Goal: Task Accomplishment & Management: Complete application form

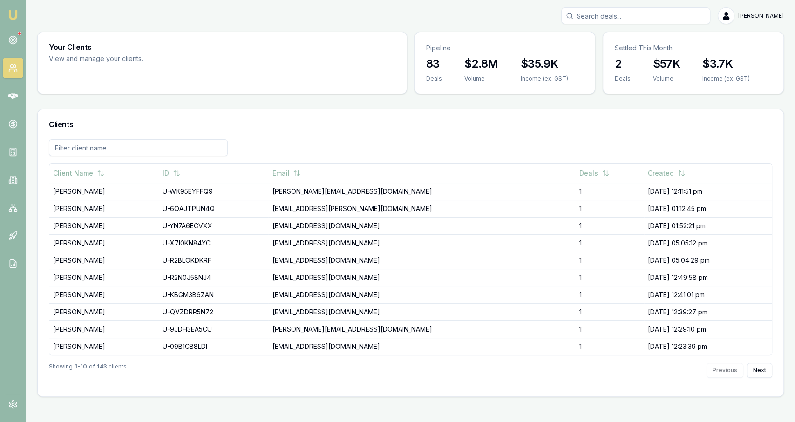
click at [26, 92] on nav "Emu Broker" at bounding box center [13, 140] width 26 height 281
click at [3, 95] on link at bounding box center [13, 96] width 20 height 20
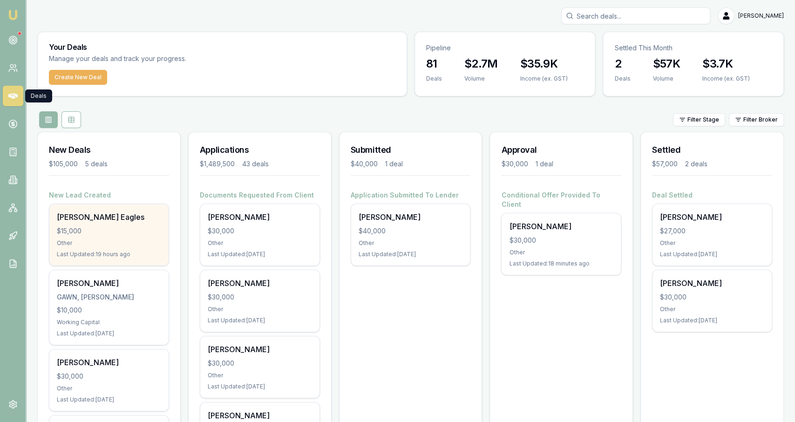
click at [163, 216] on div "Shea Eagles $15,000 Other Last Updated: 19 hours ago" at bounding box center [108, 234] width 119 height 61
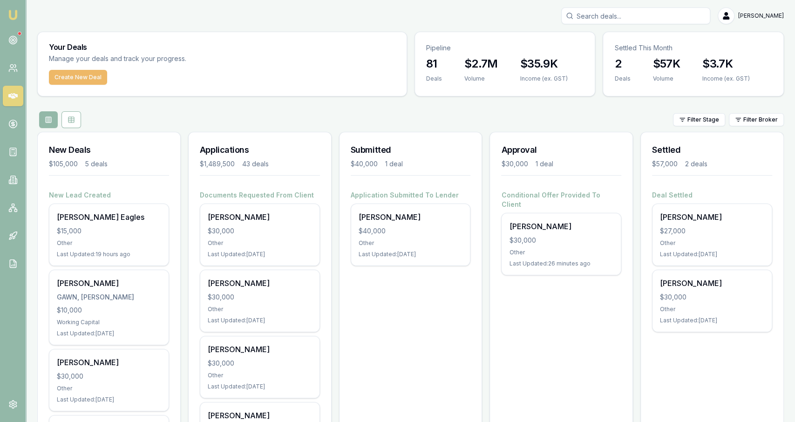
click at [99, 73] on button "Create New Deal" at bounding box center [78, 77] width 58 height 15
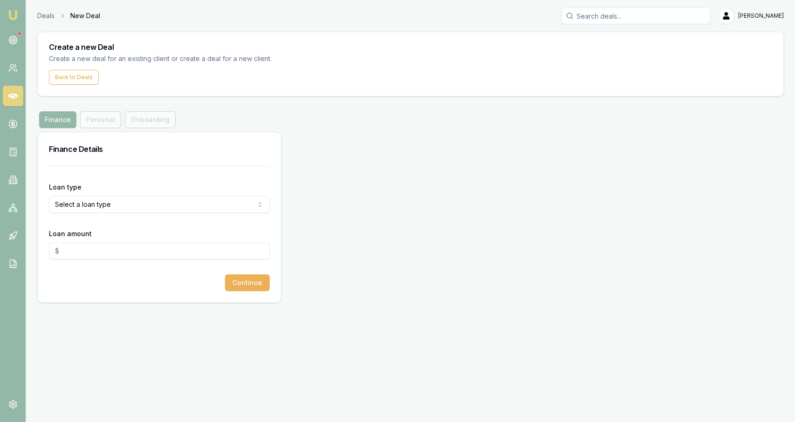
click at [126, 200] on html "Emu Broker Deals New Deal [PERSON_NAME] Fanfulla Toggle Menu Create a new Deal …" at bounding box center [397, 211] width 795 height 422
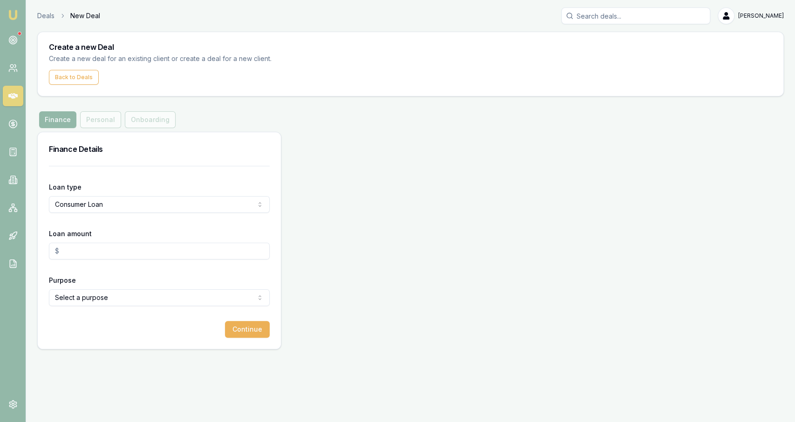
click at [85, 242] on div "Loan amount" at bounding box center [159, 244] width 221 height 32
click at [88, 246] on input "Loan amount" at bounding box center [159, 251] width 221 height 17
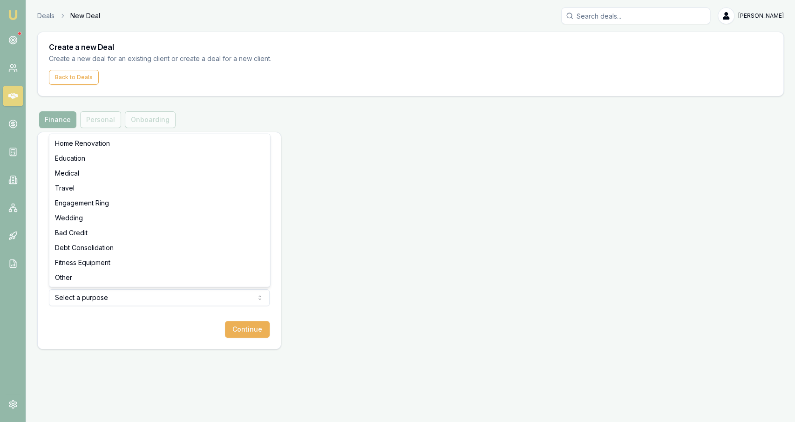
type input "$30,000.00"
click at [91, 291] on html "Emu Broker Deals New Deal Jackson Fanfulla Toggle Menu Create a new Deal Create…" at bounding box center [397, 211] width 795 height 422
select select "OTHER"
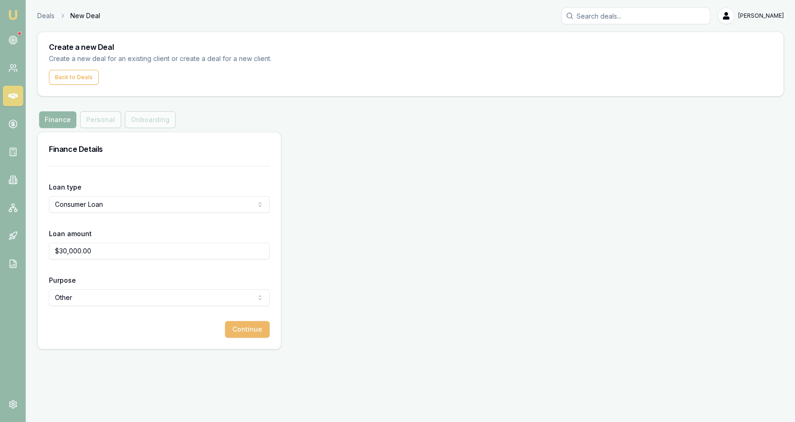
click at [239, 332] on button "Continue" at bounding box center [247, 329] width 45 height 17
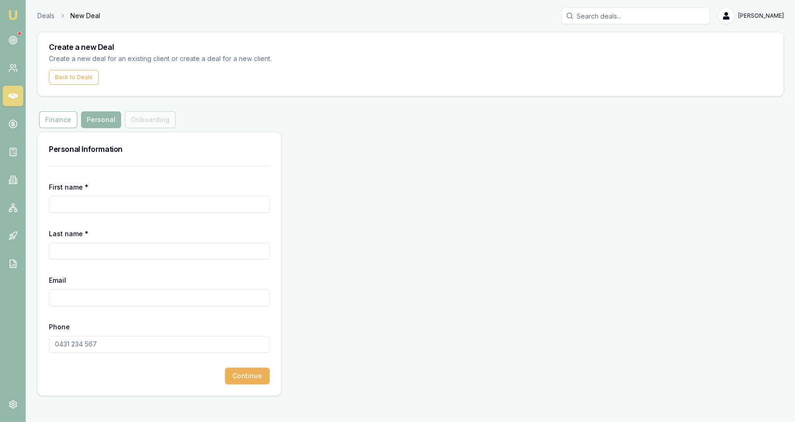
click at [167, 203] on input "First name *" at bounding box center [159, 204] width 221 height 17
type input "Rune"
click at [140, 226] on form "First name * Rune Last name * Email Phone Continue" at bounding box center [159, 275] width 221 height 218
click at [142, 237] on div "Last name *" at bounding box center [159, 244] width 221 height 32
click at [143, 242] on div "Last name *" at bounding box center [159, 244] width 221 height 32
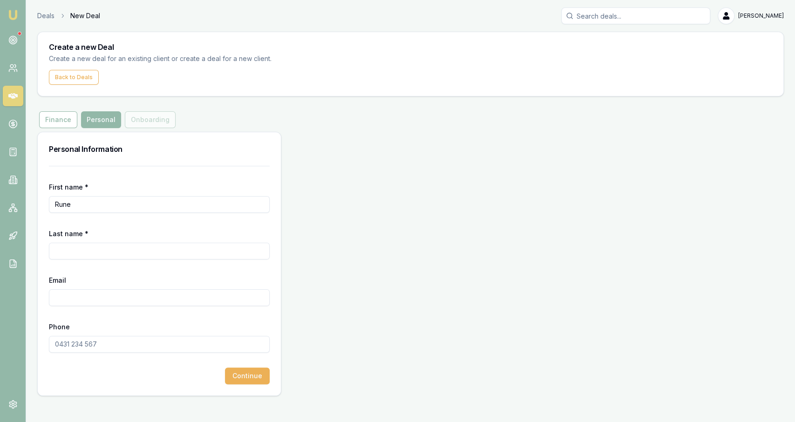
click at [148, 252] on input "Last name *" at bounding box center [159, 251] width 221 height 17
paste input "rrp@hotmail.com.au"
type input "Phillis-Petersen"
click at [83, 295] on input "Email" at bounding box center [159, 297] width 221 height 17
paste input "rrp@hotmail.com.au"
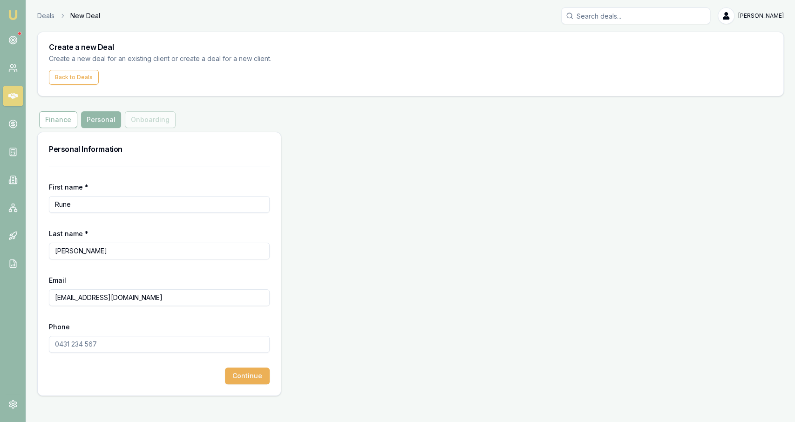
type input "rrp@hotmail.com.au"
click at [102, 345] on input "Phone" at bounding box center [159, 344] width 221 height 17
paste input "0403 164 165"
type input "0403 164 165"
click at [244, 368] on button "Continue" at bounding box center [247, 376] width 45 height 17
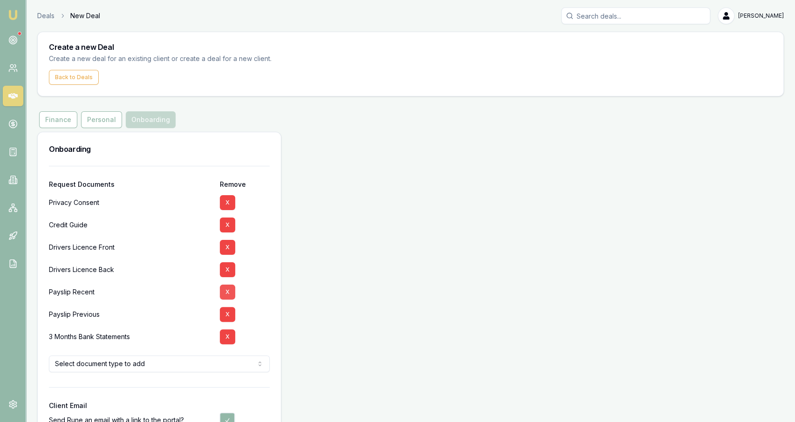
click at [229, 294] on button "X" at bounding box center [227, 292] width 15 height 15
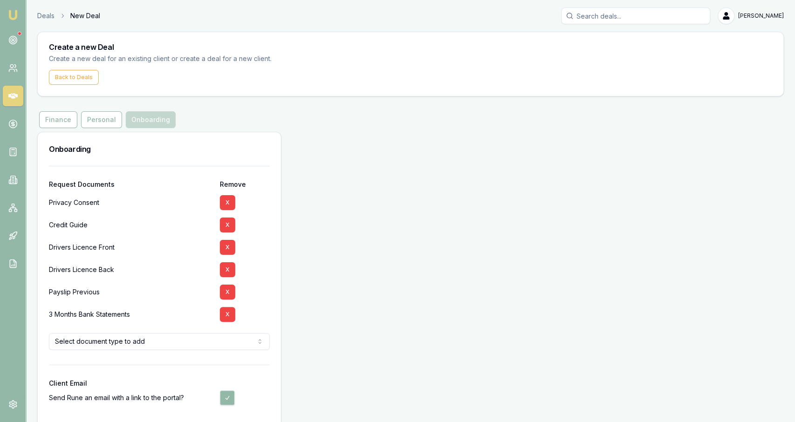
click at [229, 294] on button "X" at bounding box center [227, 292] width 15 height 15
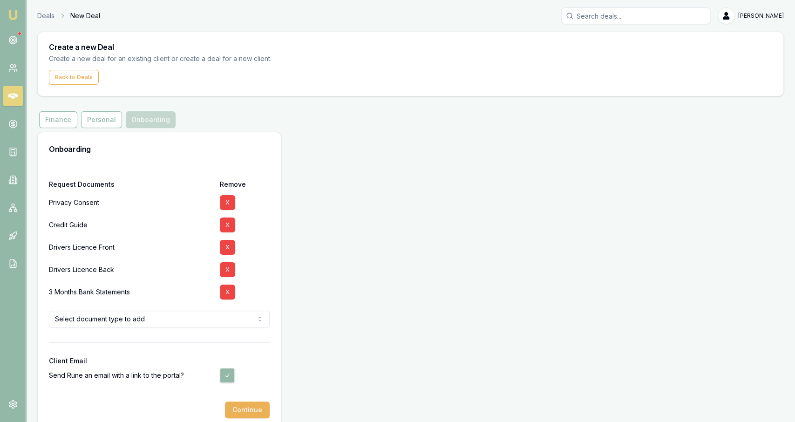
click at [229, 294] on button "X" at bounding box center [227, 292] width 15 height 15
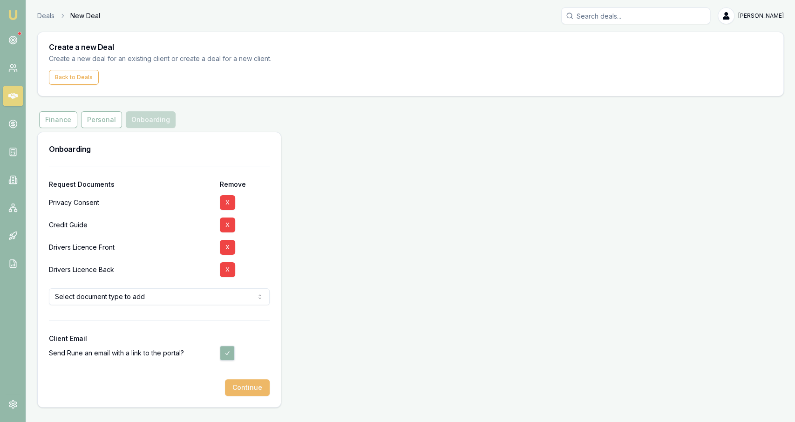
click at [257, 390] on button "Continue" at bounding box center [247, 387] width 45 height 17
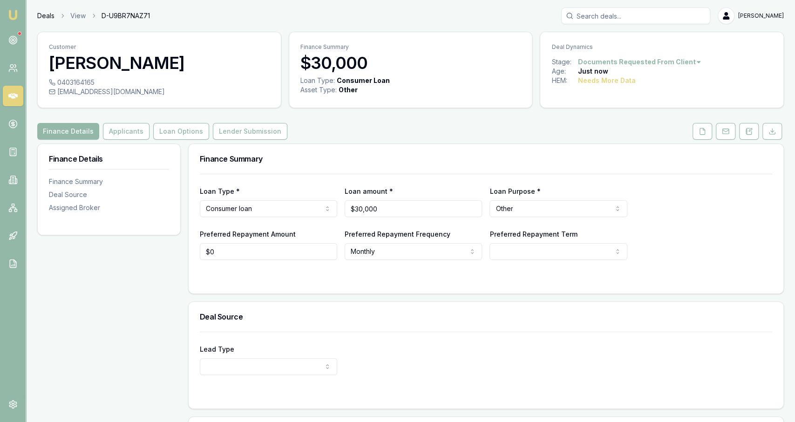
click at [47, 15] on link "Deals" at bounding box center [45, 15] width 17 height 9
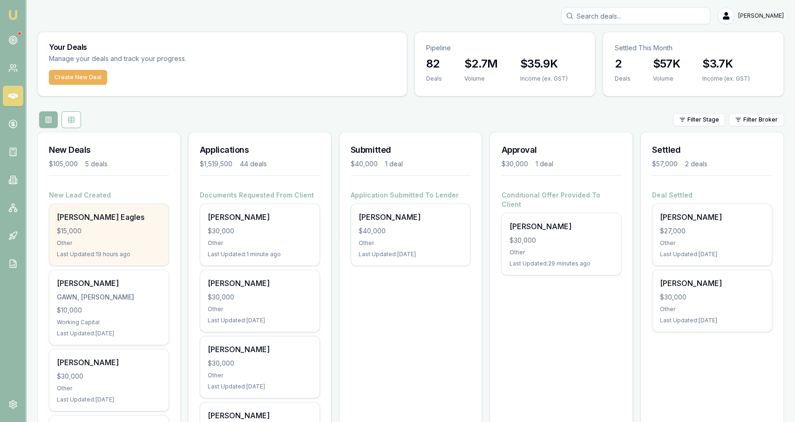
click at [140, 227] on div "$15,000" at bounding box center [109, 230] width 104 height 9
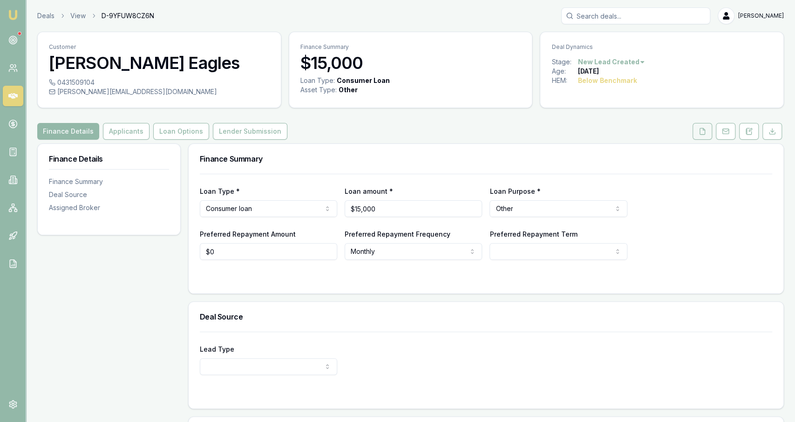
click at [705, 137] on button at bounding box center [703, 131] width 20 height 17
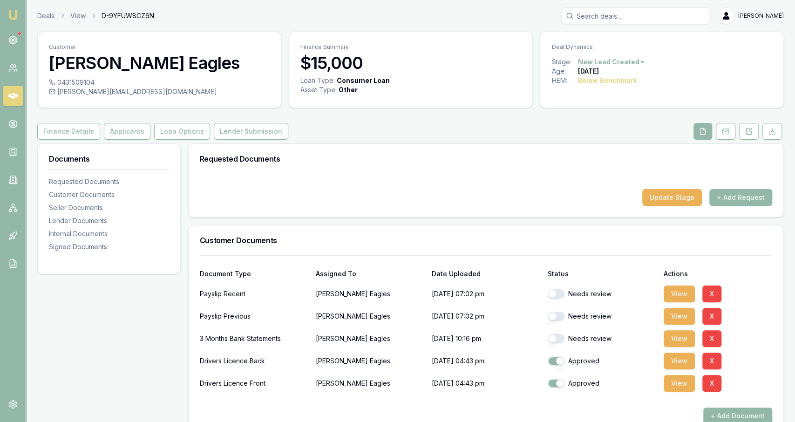
scroll to position [33, 0]
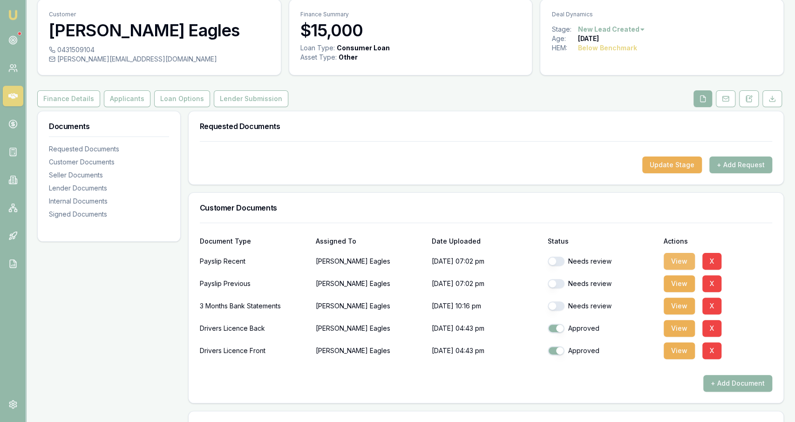
click at [672, 264] on button "View" at bounding box center [679, 261] width 31 height 17
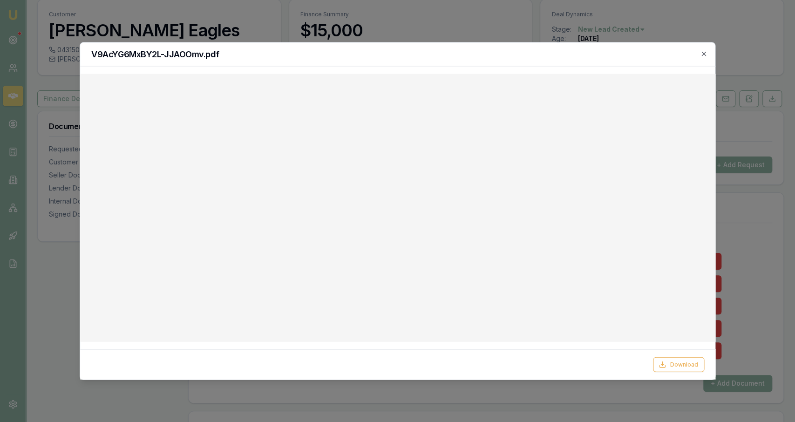
click at [722, 206] on div at bounding box center [397, 211] width 795 height 422
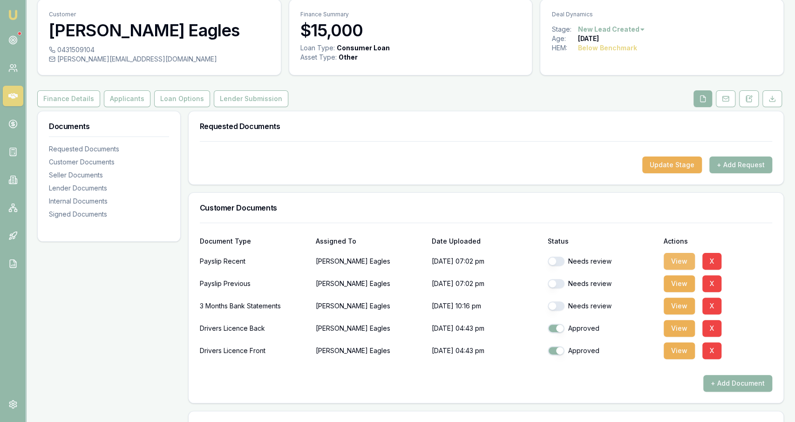
click at [674, 263] on button "View" at bounding box center [679, 261] width 31 height 17
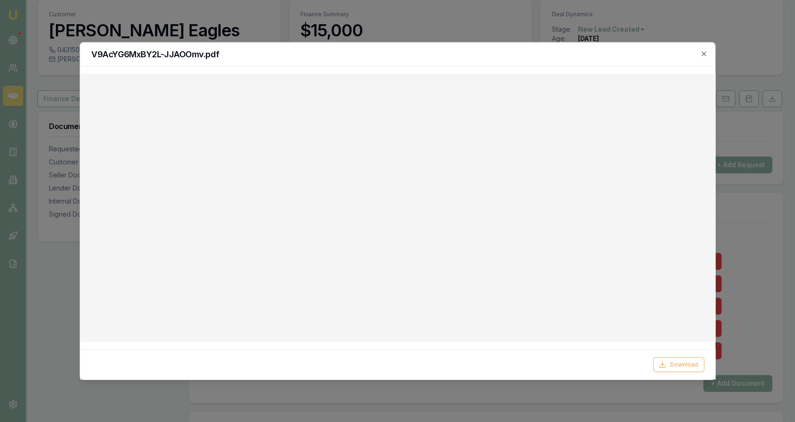
click at [787, 200] on div at bounding box center [397, 211] width 795 height 422
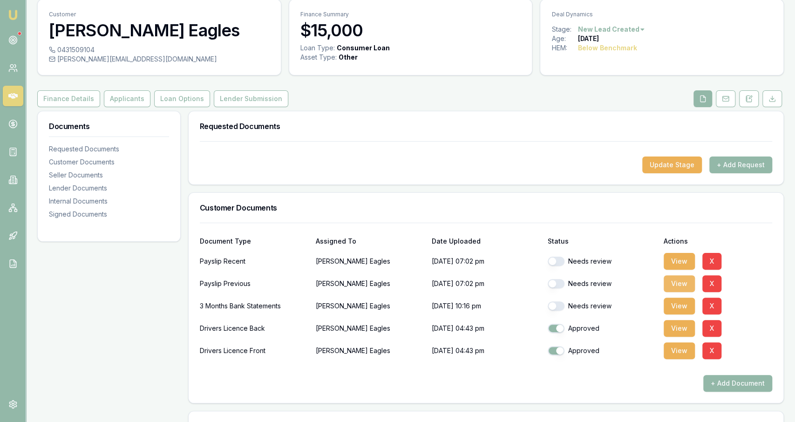
click at [675, 279] on button "View" at bounding box center [679, 283] width 31 height 17
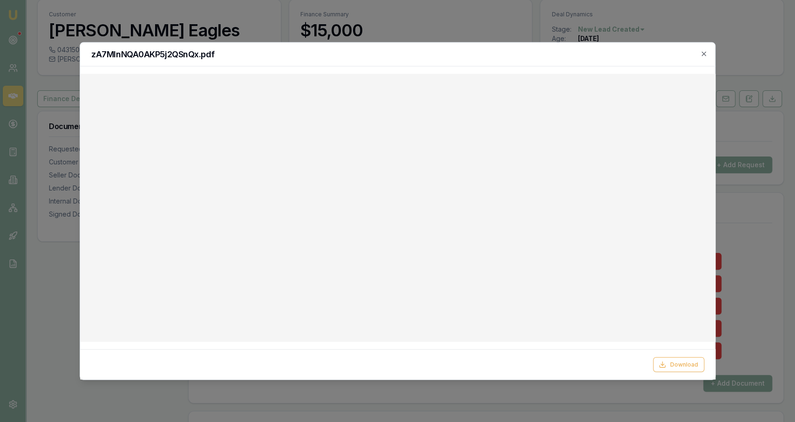
click at [750, 220] on div at bounding box center [397, 211] width 795 height 422
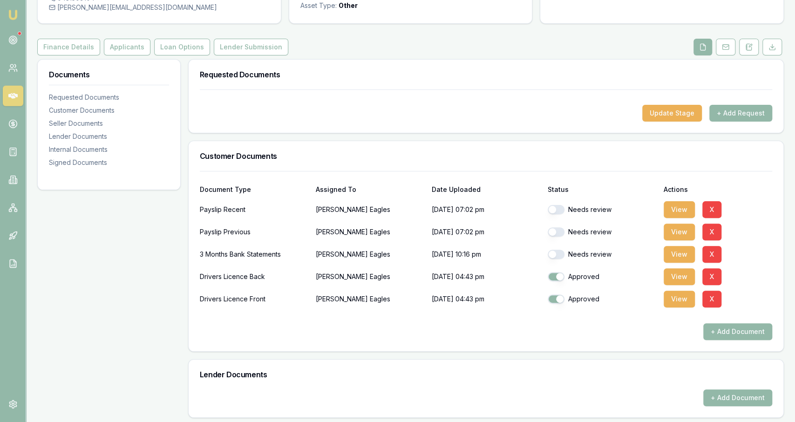
scroll to position [91, 0]
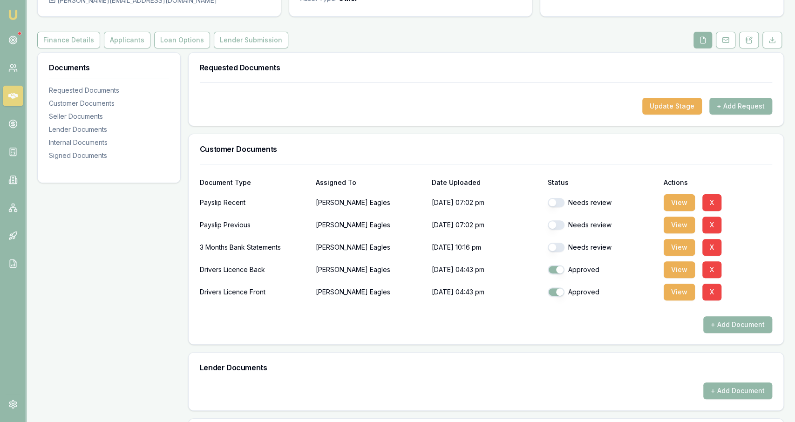
click at [561, 205] on button "button" at bounding box center [556, 202] width 17 height 9
checkbox input "true"
click at [562, 221] on button "button" at bounding box center [556, 224] width 17 height 9
checkbox input "true"
click at [561, 247] on button "button" at bounding box center [556, 247] width 17 height 9
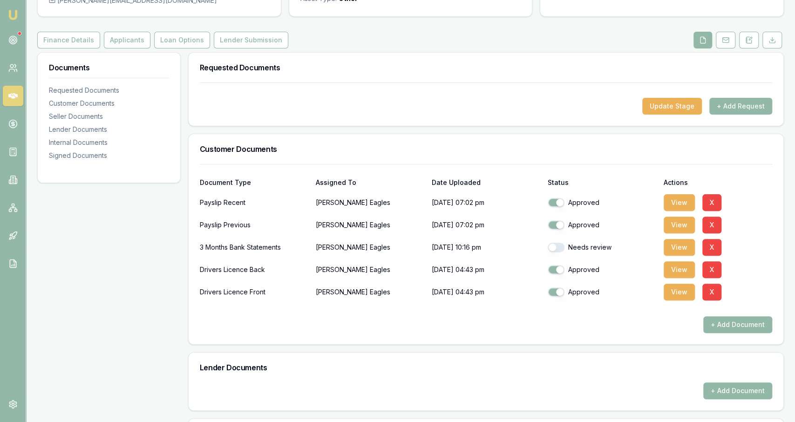
checkbox input "true"
click at [676, 251] on button "View" at bounding box center [679, 247] width 31 height 17
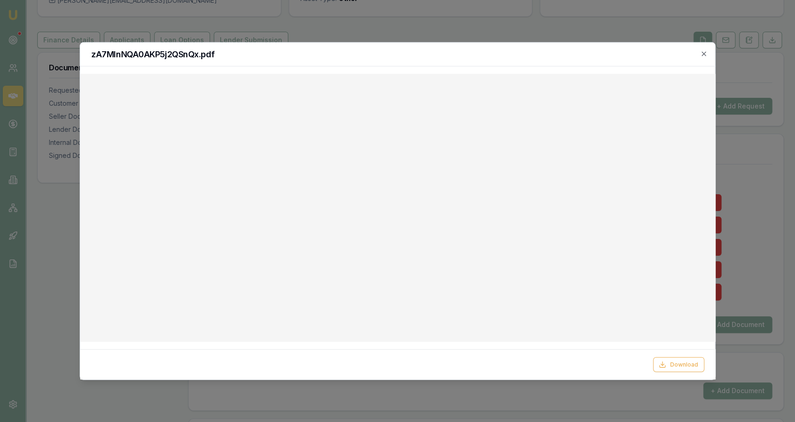
click at [470, 30] on div at bounding box center [397, 211] width 795 height 422
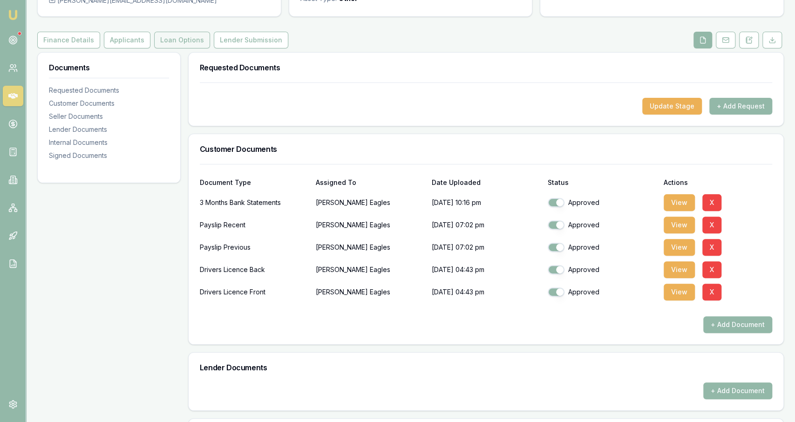
scroll to position [0, 0]
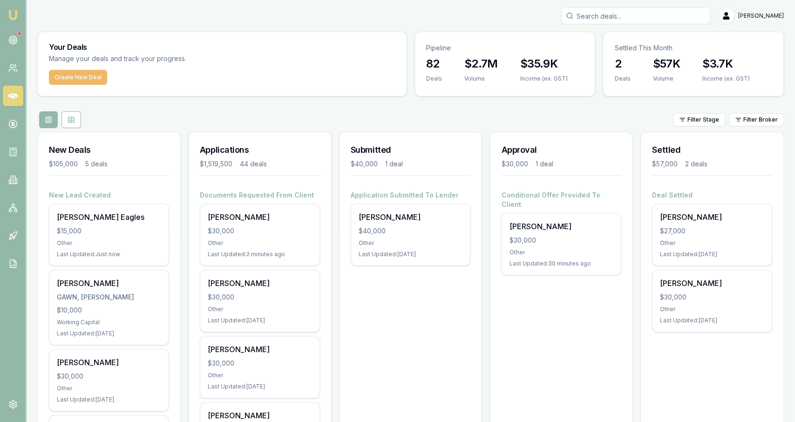
click at [91, 75] on button "Create New Deal" at bounding box center [78, 77] width 58 height 15
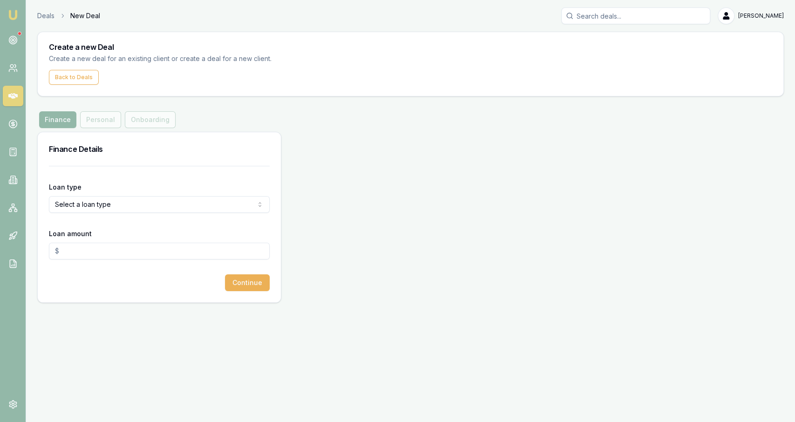
click at [109, 196] on html "Emu Broker Deals New Deal [PERSON_NAME] Fanfulla Toggle Menu Create a new Deal …" at bounding box center [397, 211] width 795 height 422
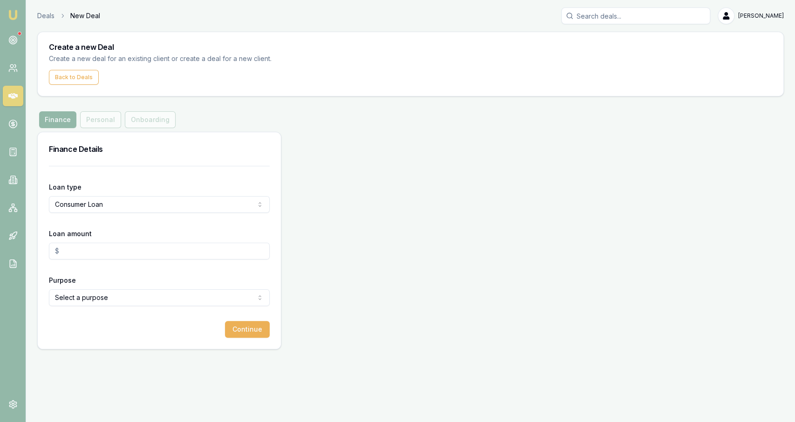
click at [99, 248] on input "Loan amount" at bounding box center [159, 251] width 221 height 17
click at [104, 301] on html "Emu Broker Deals New Deal [PERSON_NAME] Fanfulla Toggle Menu Create a new Deal …" at bounding box center [397, 211] width 795 height 422
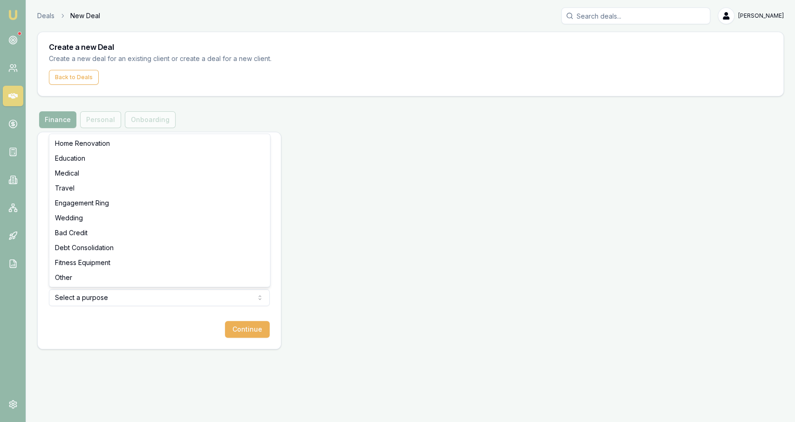
type input "$30,000.00"
select select "OTHER"
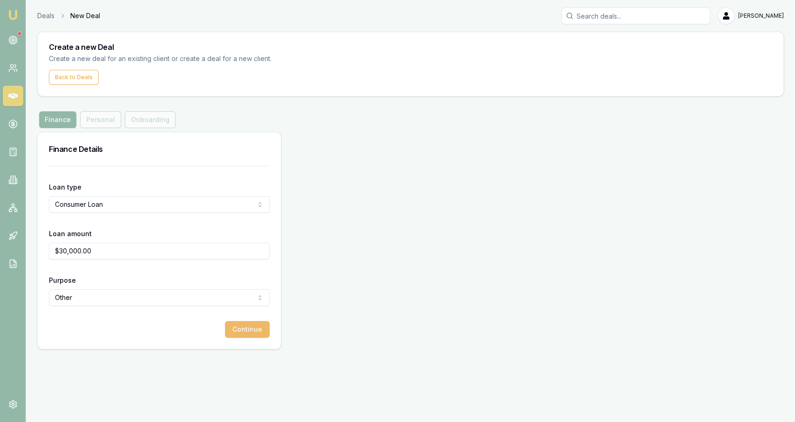
click at [235, 333] on button "Continue" at bounding box center [247, 329] width 45 height 17
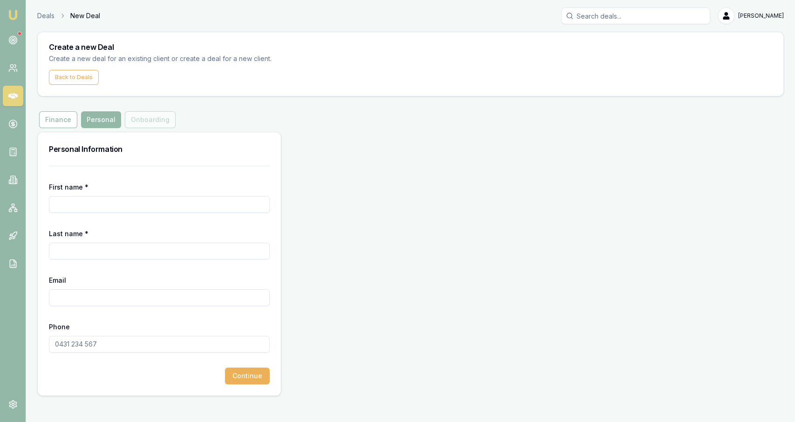
click at [136, 203] on input "First name *" at bounding box center [159, 204] width 221 height 17
type input "Matthew"
type input "Parker"
paste input "MATTHEWPARKER853@gmail.com"
type input "MATTHEWPARKER853@gmail.com"
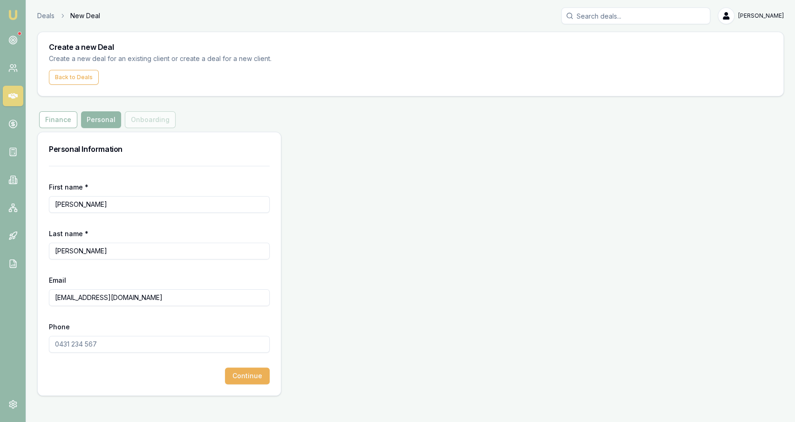
click at [89, 341] on input "Phone" at bounding box center [159, 344] width 221 height 17
paste input "0414 341 791"
type input "0414 341 791"
click at [239, 382] on button "Continue" at bounding box center [247, 376] width 45 height 17
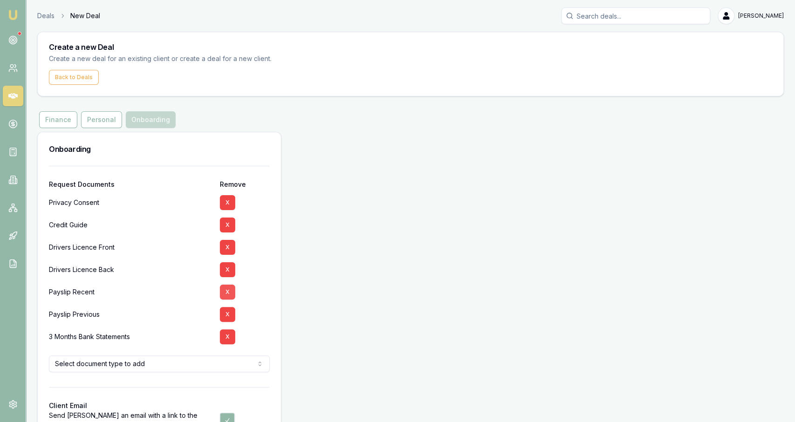
click at [224, 290] on button "X" at bounding box center [227, 292] width 15 height 15
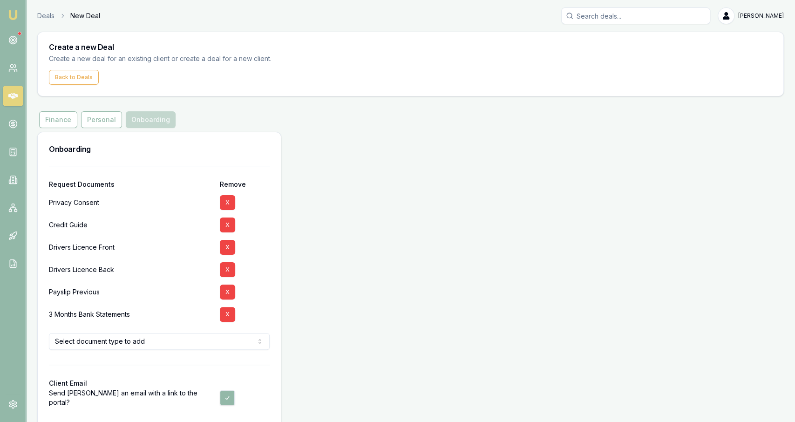
click at [224, 290] on button "X" at bounding box center [227, 292] width 15 height 15
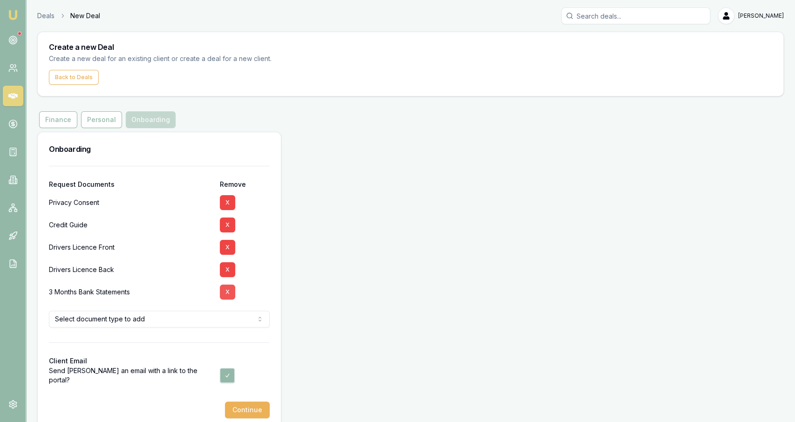
click at [225, 291] on button "X" at bounding box center [227, 292] width 15 height 15
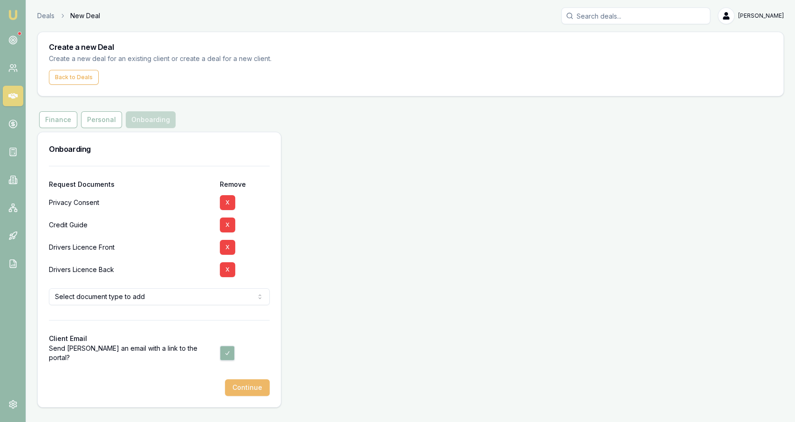
click at [236, 383] on button "Continue" at bounding box center [247, 387] width 45 height 17
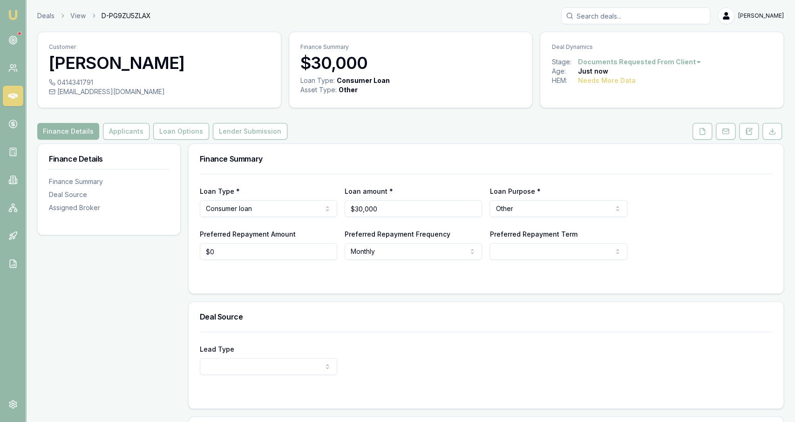
click at [55, 15] on ol "Deals View D-PG9ZU5ZLAX" at bounding box center [94, 15] width 114 height 9
click at [50, 15] on link "Deals" at bounding box center [45, 15] width 17 height 9
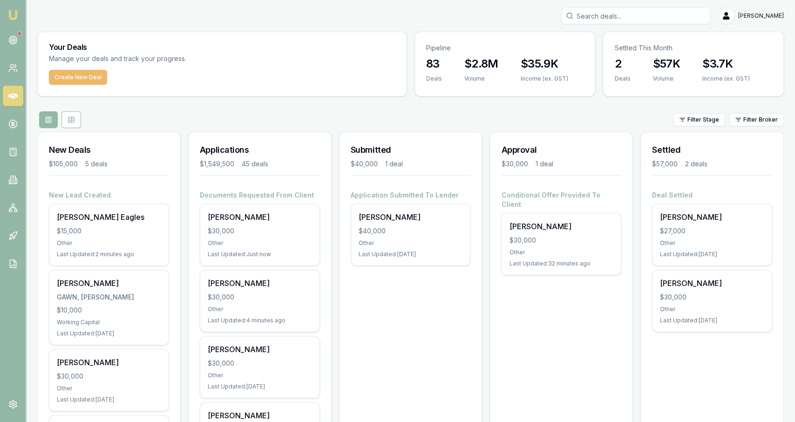
click at [100, 79] on button "Create New Deal" at bounding box center [78, 77] width 58 height 15
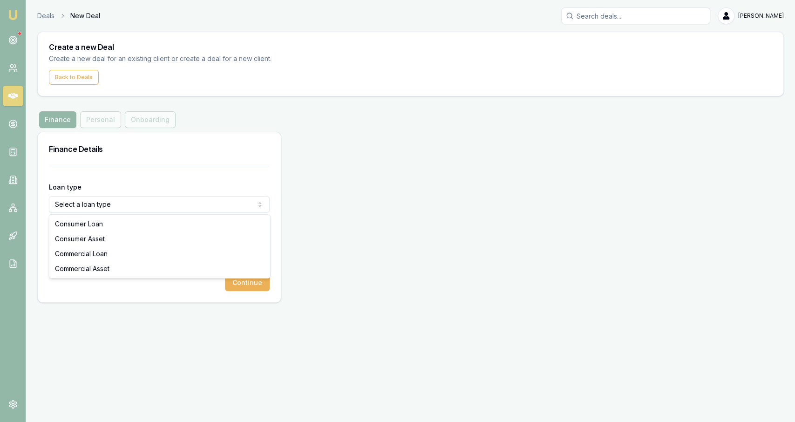
click at [134, 197] on html "Emu Broker Deals New Deal Jackson Fanfulla Toggle Menu Create a new Deal Create…" at bounding box center [397, 211] width 795 height 422
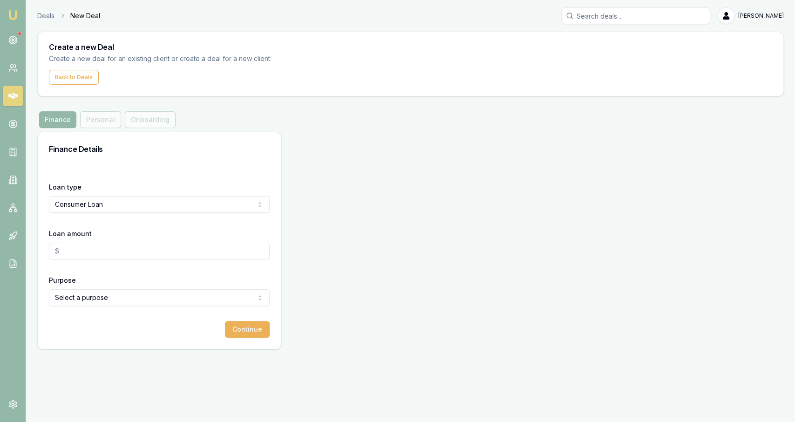
click at [108, 246] on input "Loan amount" at bounding box center [159, 251] width 221 height 17
type input "$30,000.00"
select select "OTHER"
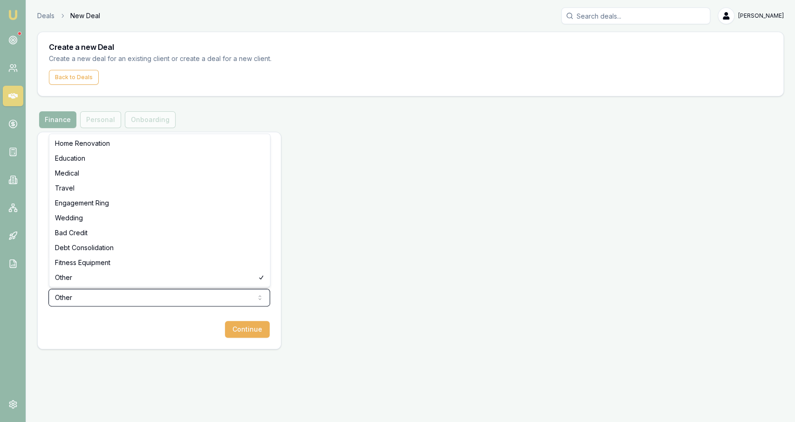
click at [232, 322] on html "Emu Broker Deals New Deal Jackson Fanfulla Toggle Menu Create a new Deal Create…" at bounding box center [397, 211] width 795 height 422
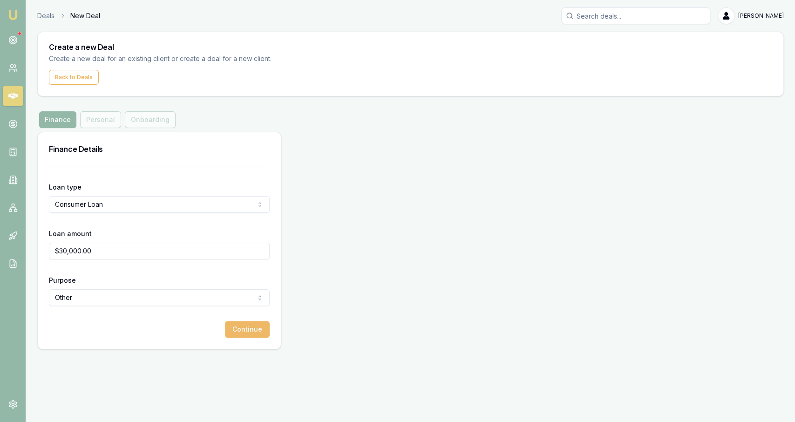
click at [253, 332] on button "Continue" at bounding box center [247, 329] width 45 height 17
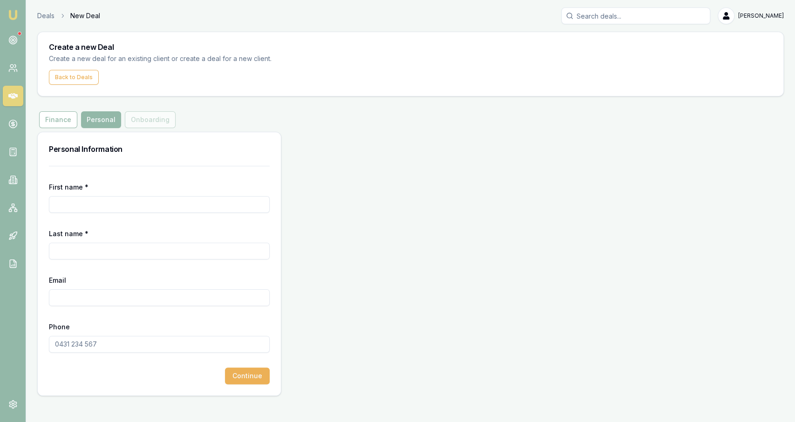
click at [139, 209] on input "First name *" at bounding box center [159, 204] width 221 height 17
type input "Dillon"
type input "Chapman"
click at [104, 353] on form "First name * Dillon Last name * Chapman Email Phone Continue" at bounding box center [159, 275] width 221 height 218
click at [104, 348] on input "Phone" at bounding box center [159, 344] width 221 height 17
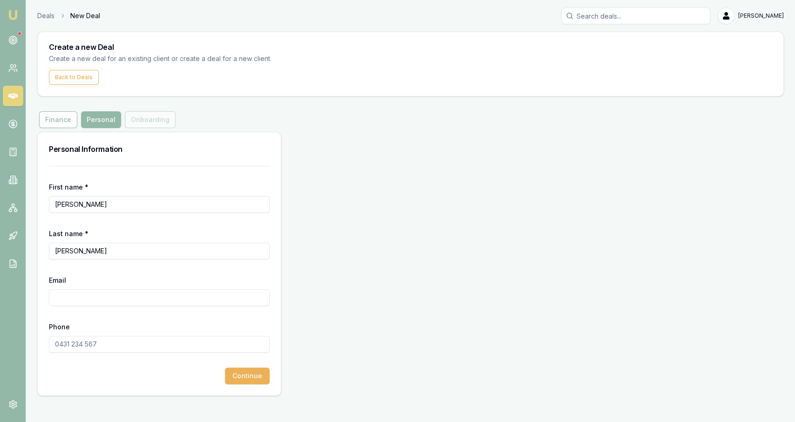
paste input "0406 524 420"
type input "0406 524 420"
click at [152, 300] on input "Email" at bounding box center [159, 297] width 221 height 17
click at [139, 290] on input "Email" at bounding box center [159, 297] width 221 height 17
paste input "DILLONCHAPMAN11@gmail.com"
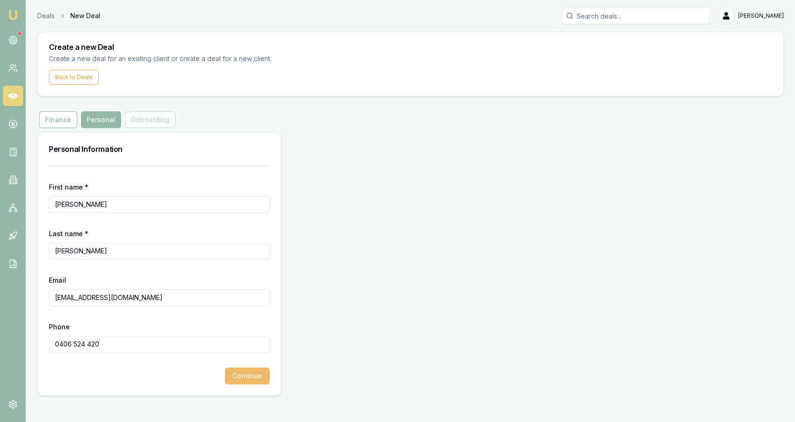
type input "DILLONCHAPMAN11@gmail.com"
click at [253, 381] on button "Continue" at bounding box center [247, 376] width 45 height 17
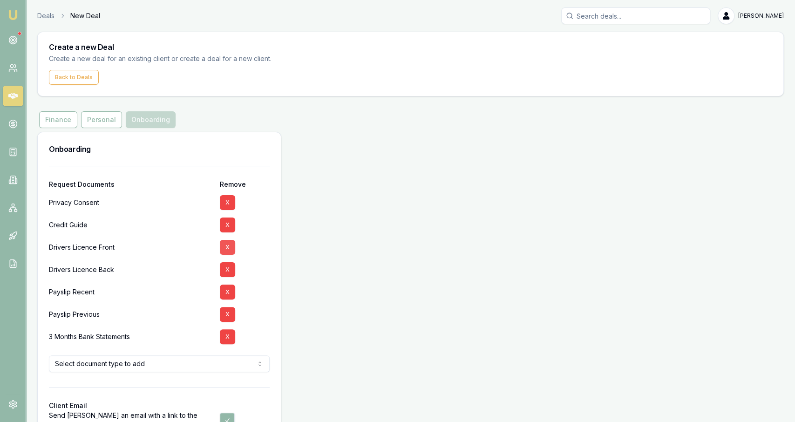
click at [230, 252] on button "X" at bounding box center [227, 247] width 15 height 15
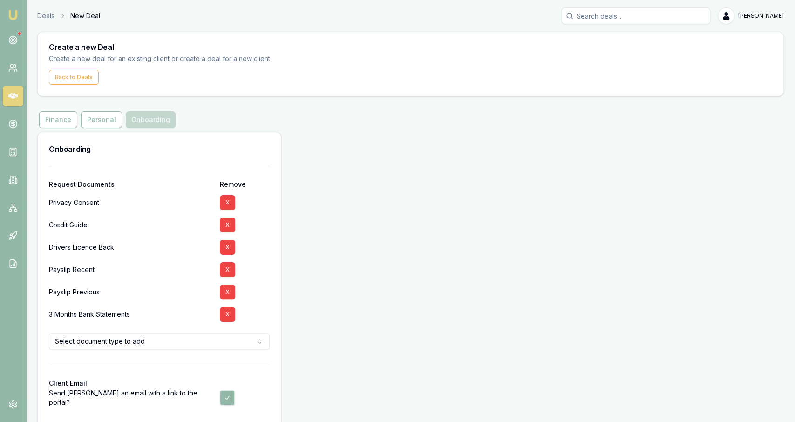
click at [230, 252] on button "X" at bounding box center [227, 247] width 15 height 15
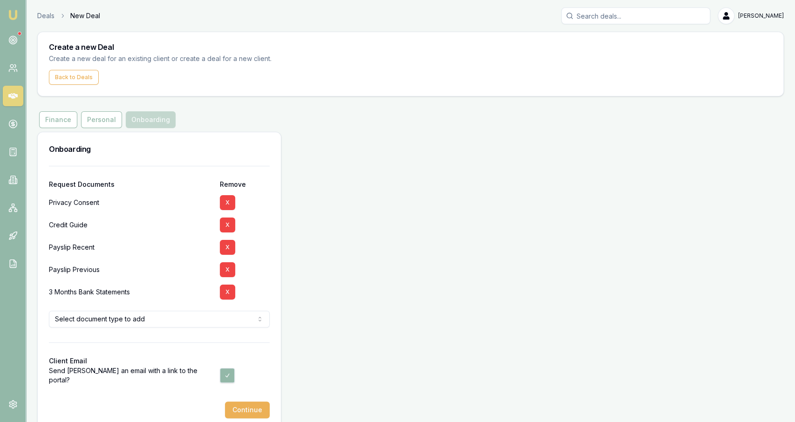
click at [230, 252] on button "X" at bounding box center [227, 247] width 15 height 15
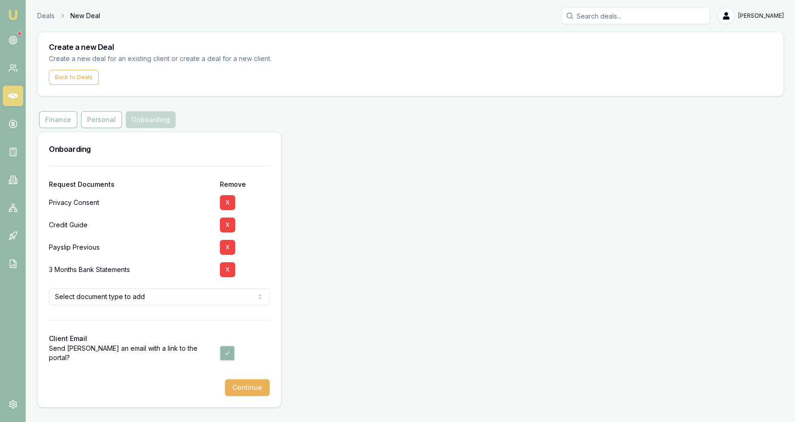
click at [230, 252] on button "X" at bounding box center [227, 247] width 15 height 15
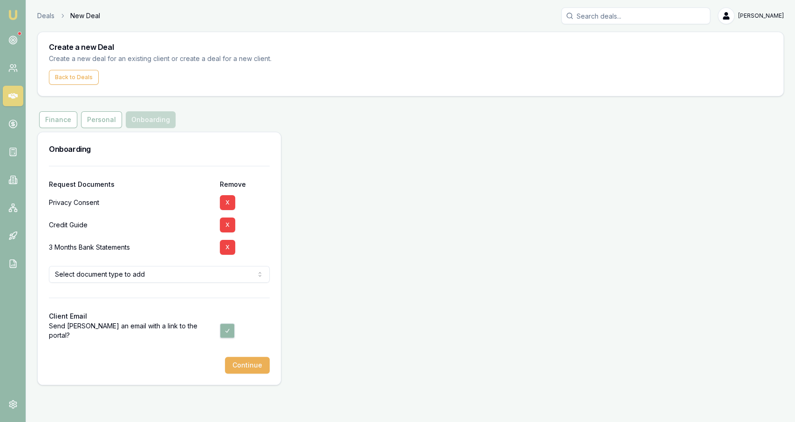
click at [230, 252] on button "X" at bounding box center [227, 247] width 15 height 15
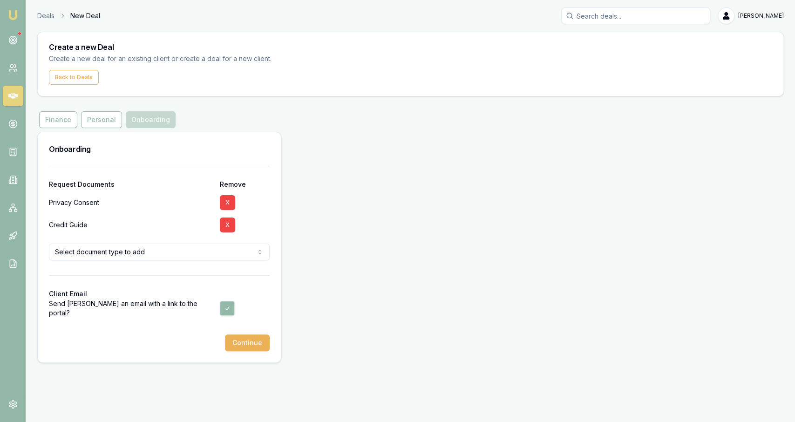
click at [218, 260] on div at bounding box center [159, 267] width 221 height 15
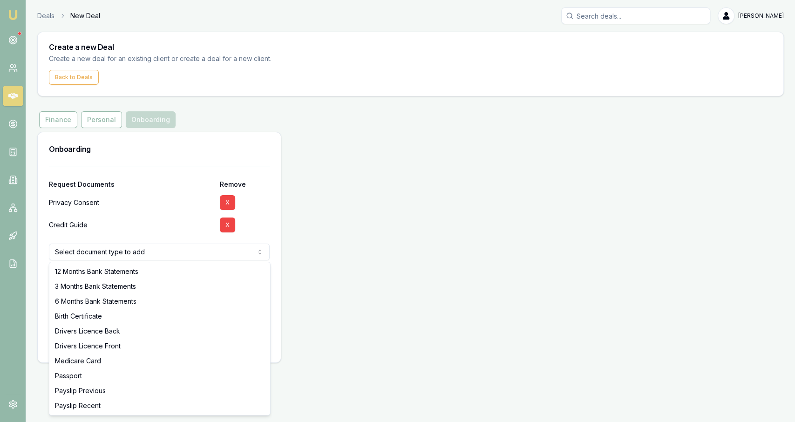
click at [218, 255] on html "Emu Broker Deals New Deal Jackson Fanfulla Toggle Menu Create a new Deal Create…" at bounding box center [397, 211] width 795 height 422
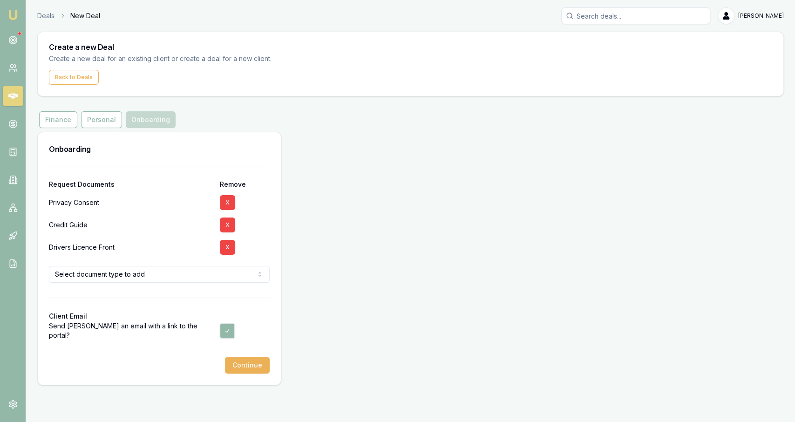
click at [154, 271] on html "Emu Broker Deals New Deal Jackson Fanfulla Toggle Menu Create a new Deal Create…" at bounding box center [397, 211] width 795 height 422
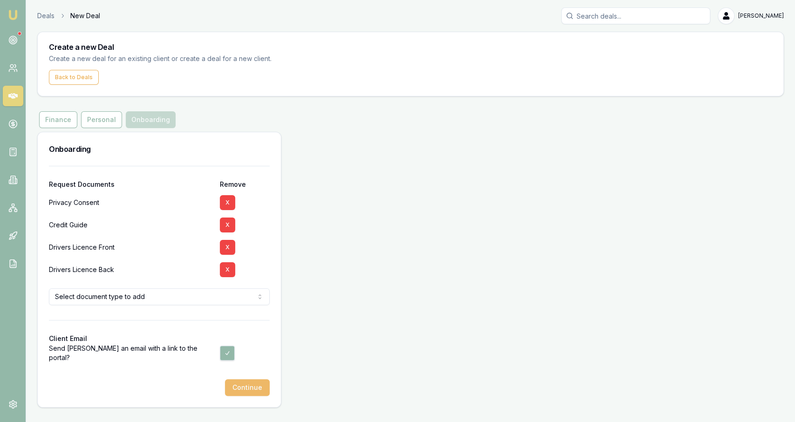
click at [266, 390] on button "Continue" at bounding box center [247, 387] width 45 height 17
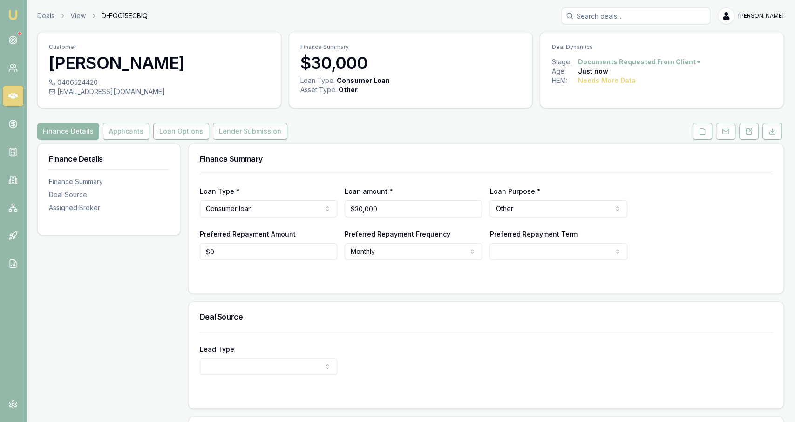
click at [50, 21] on div "Deals View D-FOC15ECBIQ Jackson Fanfulla" at bounding box center [410, 15] width 747 height 17
click at [49, 17] on link "Deals" at bounding box center [45, 15] width 17 height 9
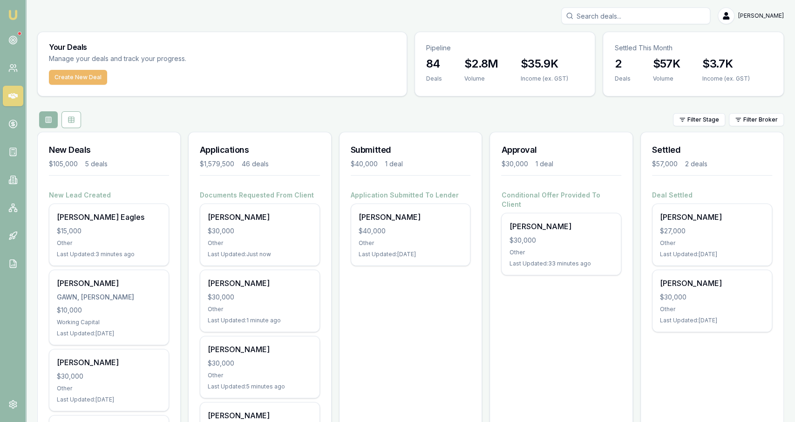
click at [69, 75] on button "Create New Deal" at bounding box center [78, 77] width 58 height 15
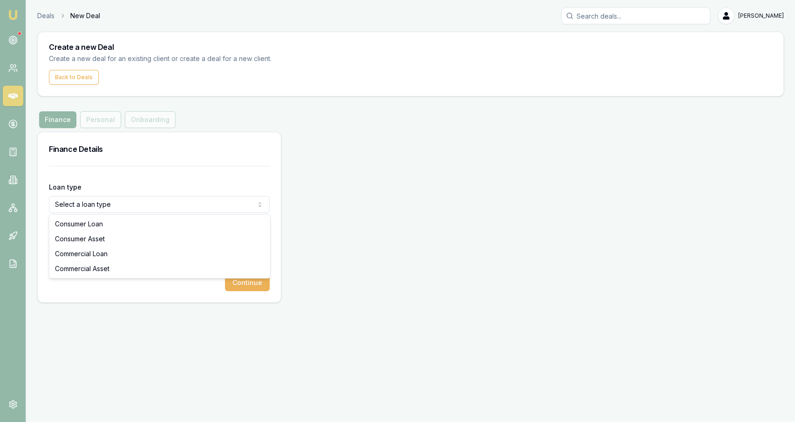
click at [105, 211] on html "Emu Broker Deals New Deal Jackson Fanfulla Toggle Menu Create a new Deal Create…" at bounding box center [397, 211] width 795 height 422
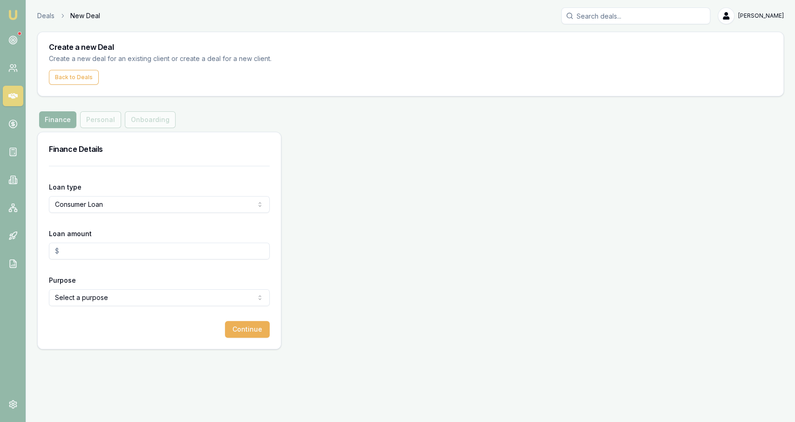
click at [93, 244] on input "Loan amount" at bounding box center [159, 251] width 221 height 17
type input "$300,000.00"
type input "$30,000.00"
click at [97, 307] on form "Loan type Consumer Loan Consumer Loan Consumer Asset Commercial Loan Commercial…" at bounding box center [159, 252] width 221 height 172
click at [98, 299] on html "Emu Broker Deals New Deal Jackson Fanfulla Toggle Menu Create a new Deal Create…" at bounding box center [397, 211] width 795 height 422
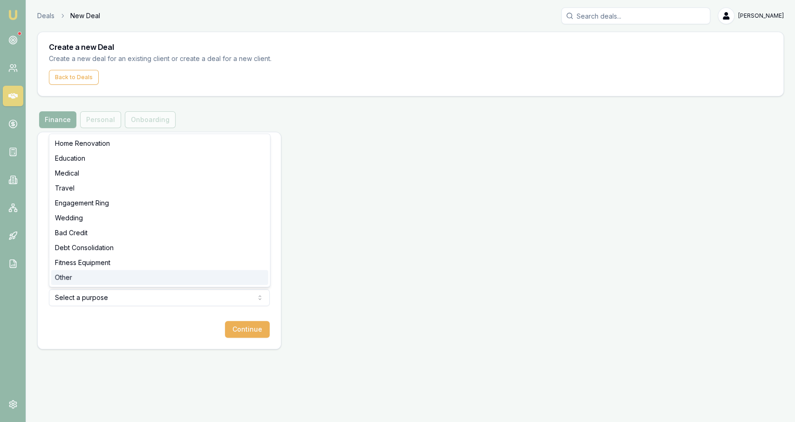
select select "OTHER"
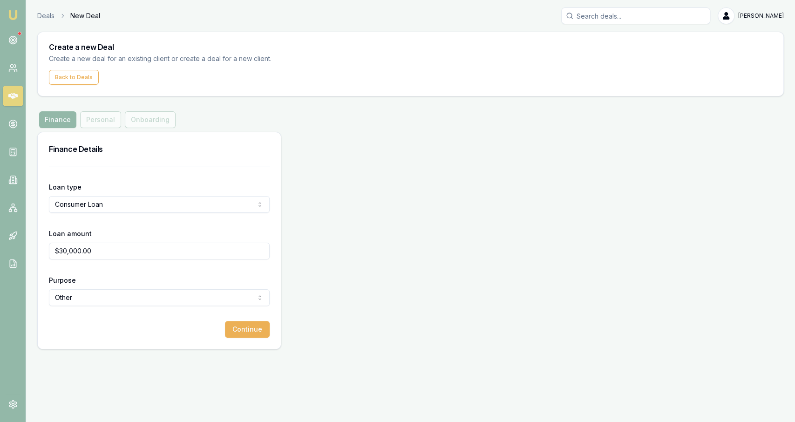
click at [249, 347] on div "Loan type Consumer Loan Consumer Loan Consumer Asset Commercial Loan Commercial…" at bounding box center [159, 257] width 243 height 183
click at [256, 333] on button "Continue" at bounding box center [247, 329] width 45 height 17
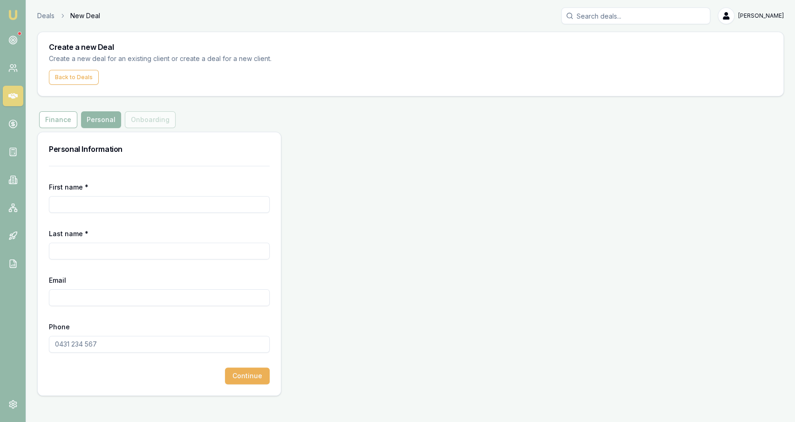
click at [226, 206] on input "First name *" at bounding box center [159, 204] width 221 height 17
paste input "Xavier"
type input "Xavier"
paste input "Cattle External"
click at [92, 247] on input "Cattle External" at bounding box center [159, 251] width 221 height 17
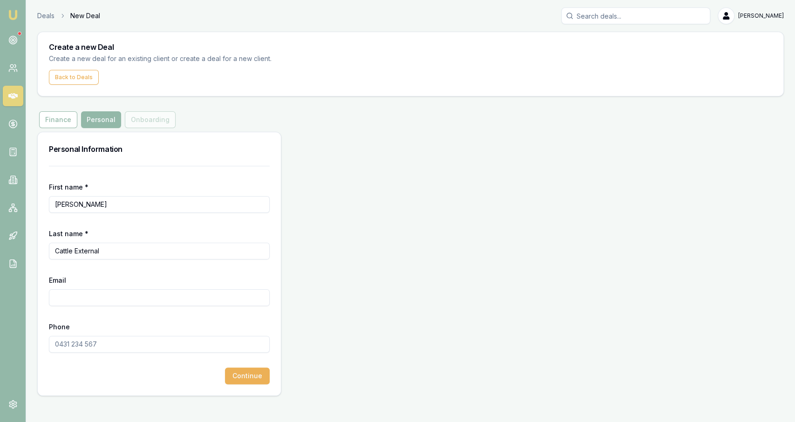
click at [92, 247] on input "Cattle External" at bounding box center [159, 251] width 221 height 17
type input "Cattle"
paste input "XCATTLE1@bigpond.com"
type input "XCATTLE1@bigpond.com"
click at [101, 344] on input "Phone" at bounding box center [159, 344] width 221 height 17
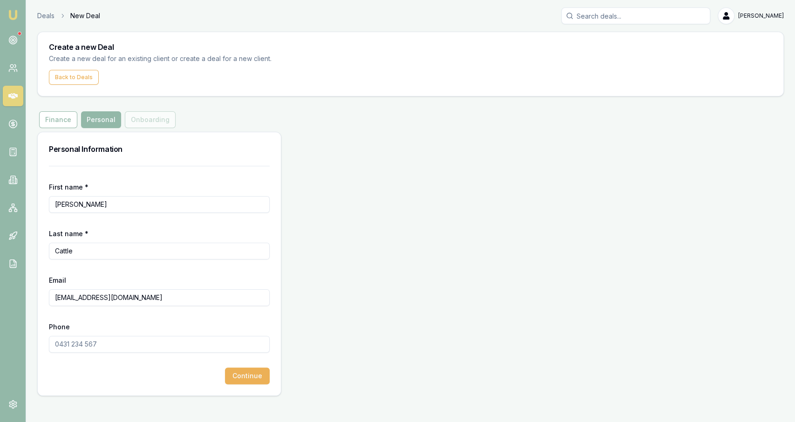
paste input "0467 239 807"
type input "0467 239 807"
click at [257, 382] on button "Continue" at bounding box center [247, 376] width 45 height 17
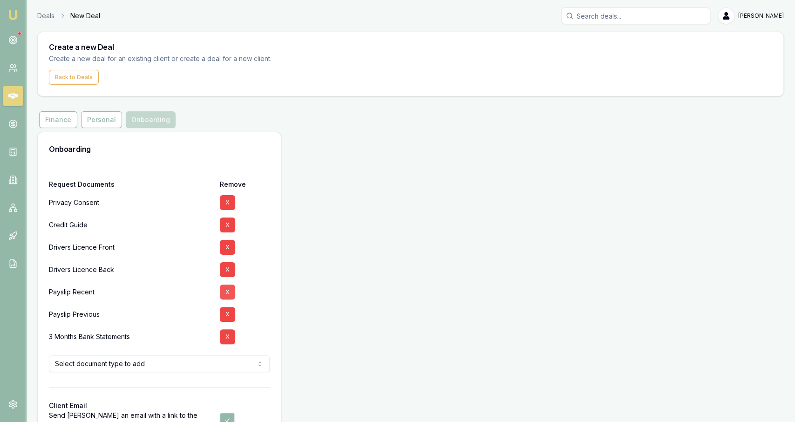
click at [229, 296] on button "X" at bounding box center [227, 292] width 15 height 15
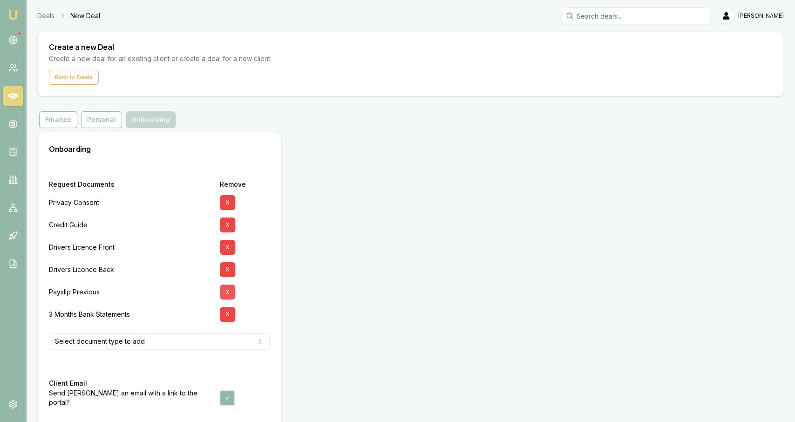
click at [229, 299] on button "X" at bounding box center [227, 292] width 15 height 15
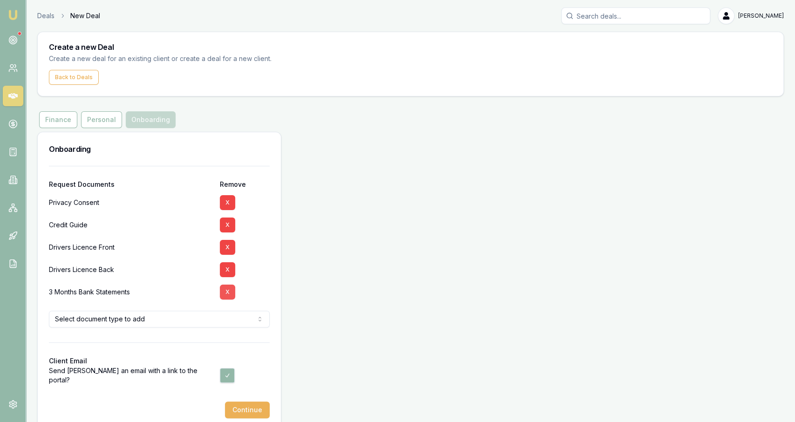
click at [228, 288] on button "X" at bounding box center [227, 292] width 15 height 15
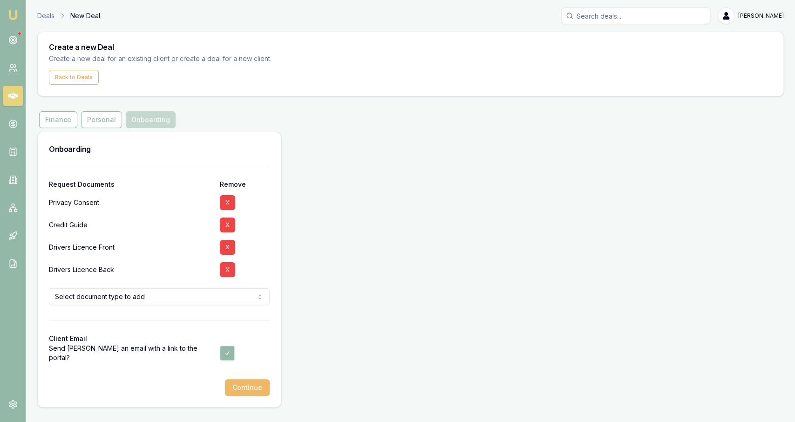
click at [262, 388] on button "Continue" at bounding box center [247, 387] width 45 height 17
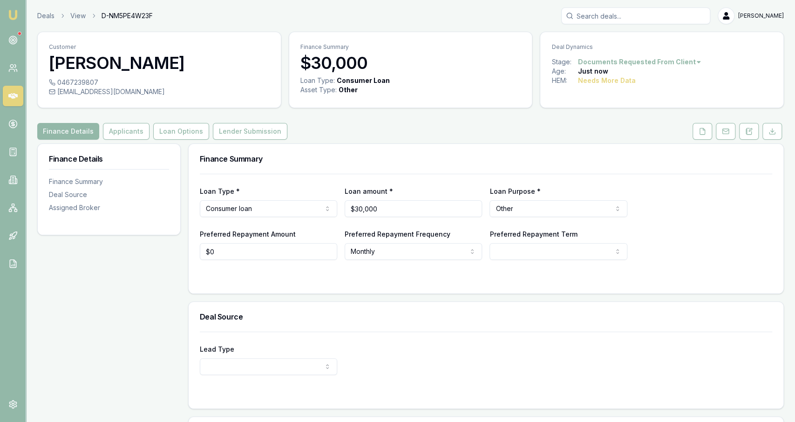
click at [511, 114] on div "Customer Xavier Cattle 0467239807 xcattle1@bigpond.com Finance Summary $30,000 …" at bounding box center [410, 283] width 747 height 502
click at [476, 141] on div "Customer Xavier Cattle 0467239807 xcattle1@bigpond.com Finance Summary $30,000 …" at bounding box center [410, 283] width 747 height 502
click at [458, 138] on div "Finance Details Applicants Loan Options Lender Submission" at bounding box center [410, 131] width 747 height 17
click at [402, 137] on div "Finance Details Applicants Loan Options Lender Submission" at bounding box center [410, 131] width 747 height 17
click at [133, 137] on button "Applicants" at bounding box center [126, 131] width 47 height 17
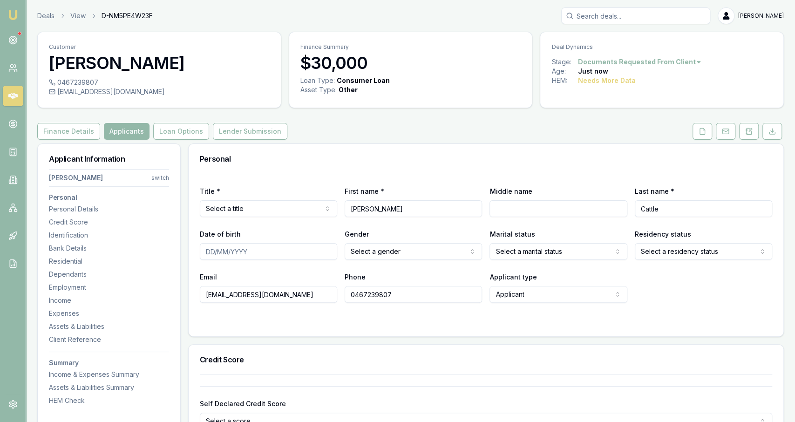
click at [267, 201] on html "Emu Broker Deals View D-NM5PE4W23F Jackson Fanfulla Toggle Menu Customer Xavier…" at bounding box center [397, 211] width 795 height 422
click at [282, 191] on div "Title * Mr Mr Mrs Miss Ms Dr Prof" at bounding box center [268, 201] width 137 height 32
click at [307, 171] on div "Personal" at bounding box center [486, 159] width 595 height 30
click at [280, 238] on div "Date of birth" at bounding box center [268, 244] width 137 height 32
click at [280, 235] on div "Date of birth" at bounding box center [268, 244] width 137 height 32
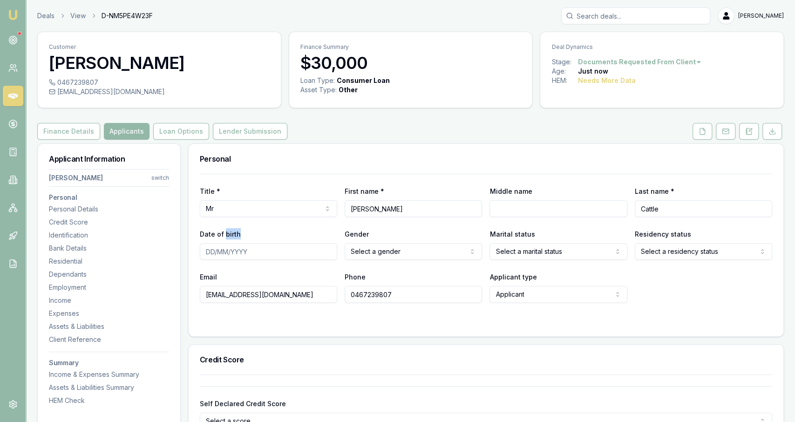
click at [280, 235] on div "Date of birth" at bounding box center [268, 244] width 137 height 32
click at [280, 241] on div "Date of birth" at bounding box center [268, 244] width 137 height 32
click at [281, 238] on div "Date of birth" at bounding box center [268, 244] width 137 height 32
click at [265, 238] on div "Date of birth" at bounding box center [268, 244] width 137 height 32
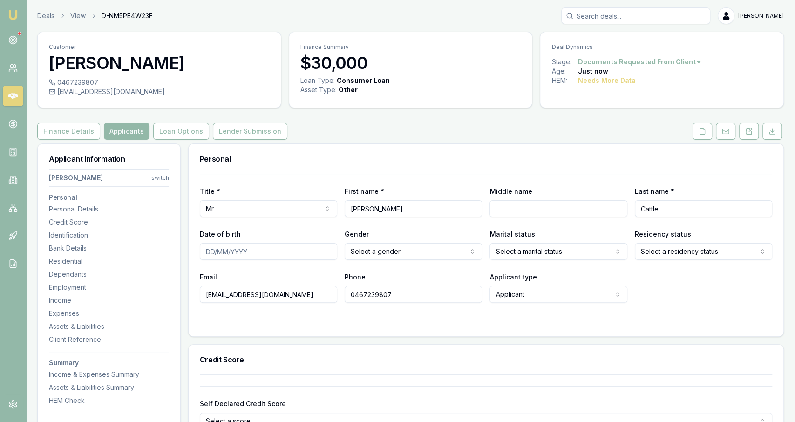
click at [589, 249] on html "Emu Broker Deals View D-NM5PE4W23F Jackson Fanfulla Toggle Menu Customer Xavier…" at bounding box center [397, 211] width 795 height 422
click at [446, 254] on html "Emu Broker Deals View D-NM5PE4W23F Jackson Fanfulla Toggle Menu Customer Xavier…" at bounding box center [397, 211] width 795 height 422
click at [557, 243] on html "Emu Broker Deals View D-NM5PE4W23F Jackson Fanfulla Toggle Menu Customer Xavier…" at bounding box center [397, 211] width 795 height 422
click at [697, 306] on form "Title * Mr Mr Mrs Miss Ms Dr Prof First name * Xavier Middle name Last name * C…" at bounding box center [486, 249] width 573 height 151
click at [680, 253] on html "Emu Broker Deals View D-NM5PE4W23F Jackson Fanfulla Toggle Menu Customer Xavier…" at bounding box center [397, 211] width 795 height 422
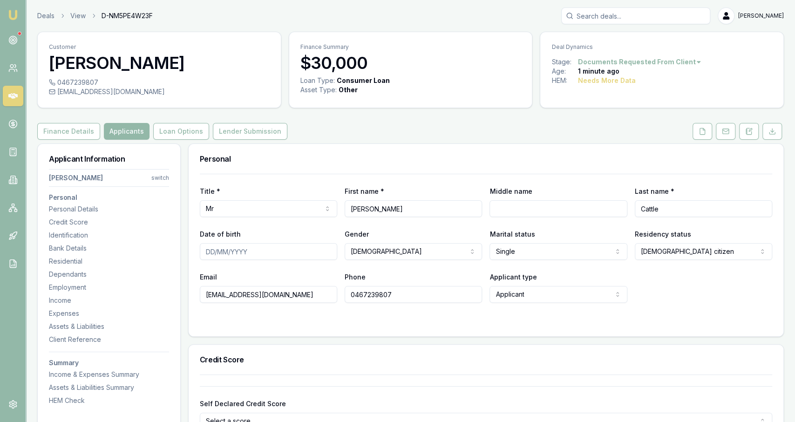
click at [582, 266] on div "Title * Mr Mr Mrs Miss Ms Dr Prof First name * Xavier Middle name Last name * C…" at bounding box center [486, 238] width 573 height 129
click at [578, 252] on html "Emu Broker Deals View D-NM5PE4W23F Jackson Fanfulla Toggle Menu Customer Xavier…" at bounding box center [397, 211] width 795 height 422
select select "DE_FACTO"
click at [650, 289] on div "Email xcattle1@bigpond.com Phone 0467239807 Applicant type Applicant Applicant …" at bounding box center [486, 287] width 573 height 32
click at [711, 280] on div "Email xcattle1@bigpond.com Phone 0467239807 Applicant type Applicant Applicant …" at bounding box center [486, 287] width 573 height 32
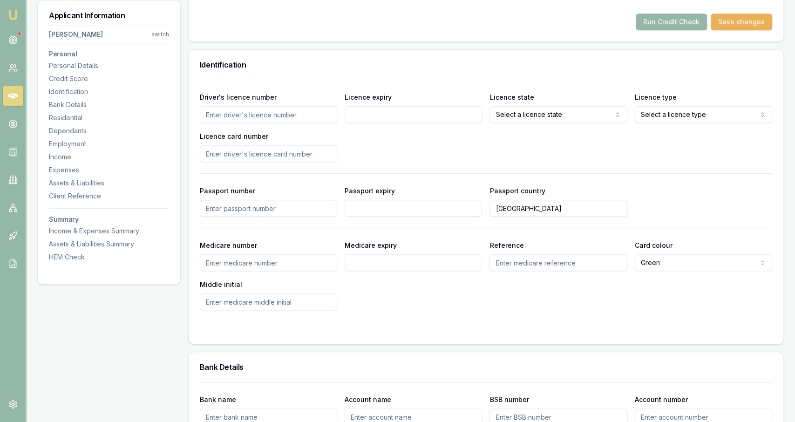
scroll to position [435, 0]
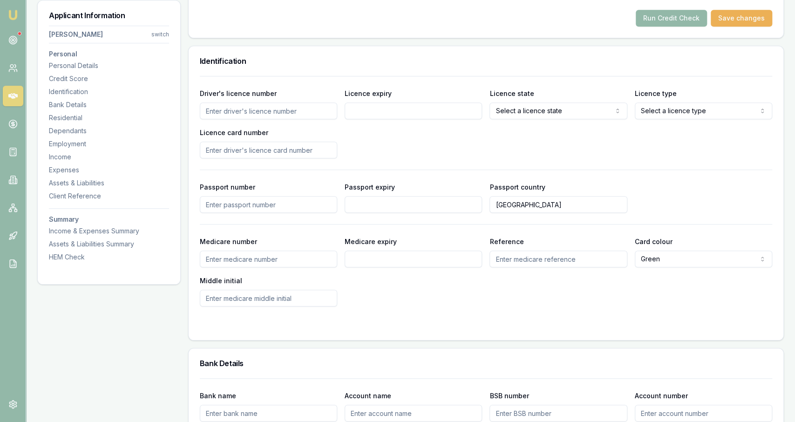
click at [572, 253] on input "Reference" at bounding box center [558, 259] width 137 height 17
click at [567, 277] on div "Medicare number Medicare expiry Reference Card colour Green Green Blue Yellow M…" at bounding box center [486, 271] width 573 height 71
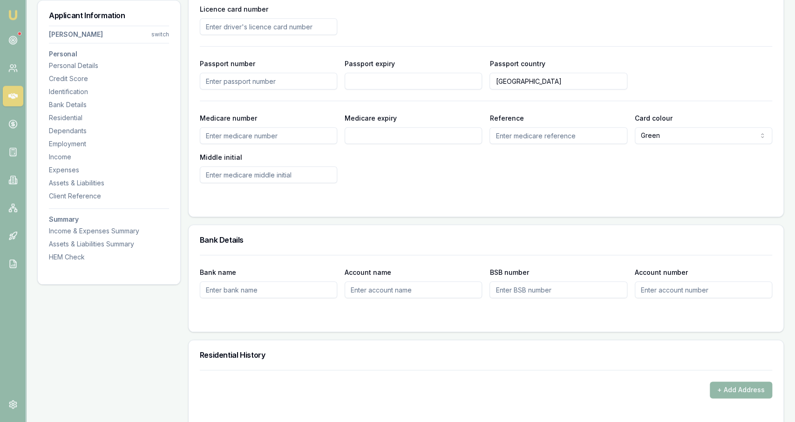
scroll to position [559, 0]
click at [536, 270] on div "BSB number" at bounding box center [558, 282] width 137 height 32
click at [554, 344] on div "Residential History" at bounding box center [486, 355] width 595 height 30
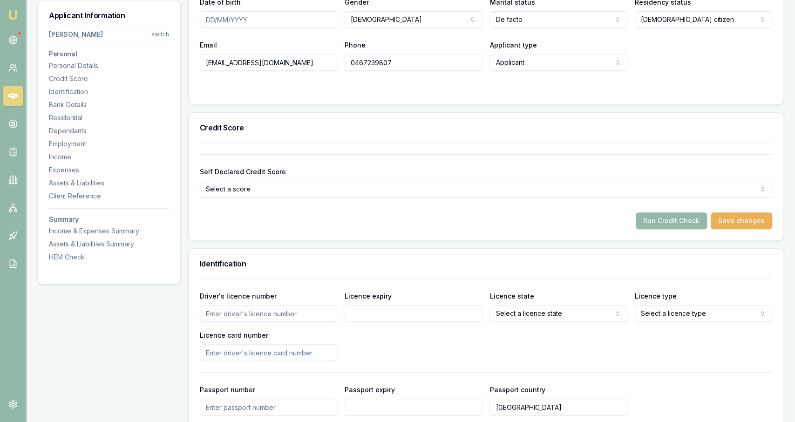
scroll to position [0, 0]
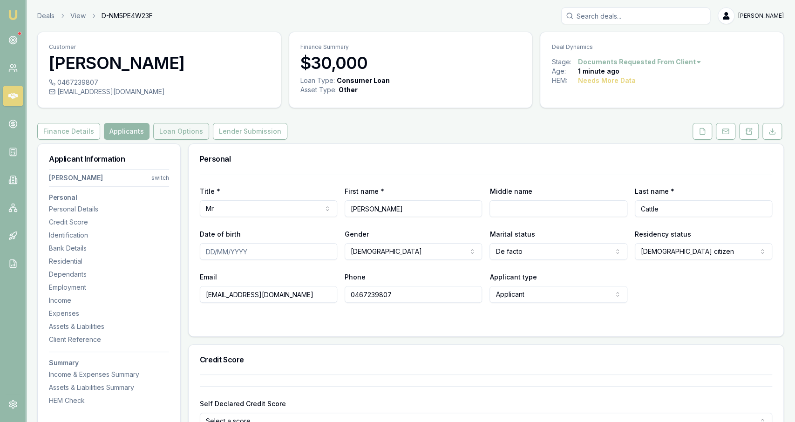
click at [170, 129] on button "Loan Options" at bounding box center [181, 131] width 56 height 17
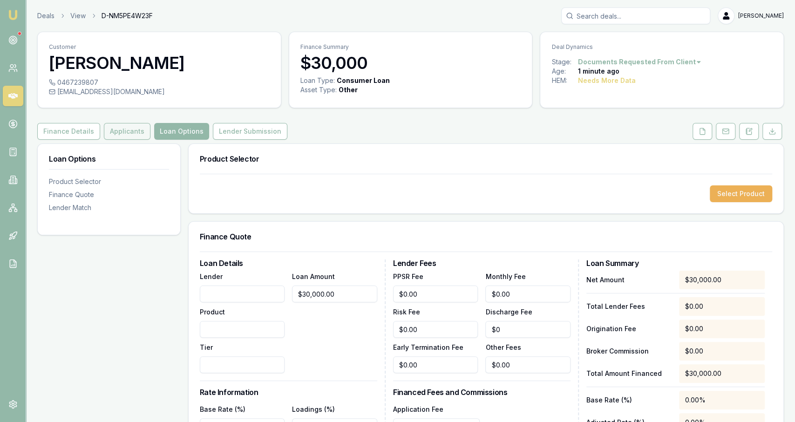
click at [129, 134] on button "Applicants" at bounding box center [127, 131] width 47 height 17
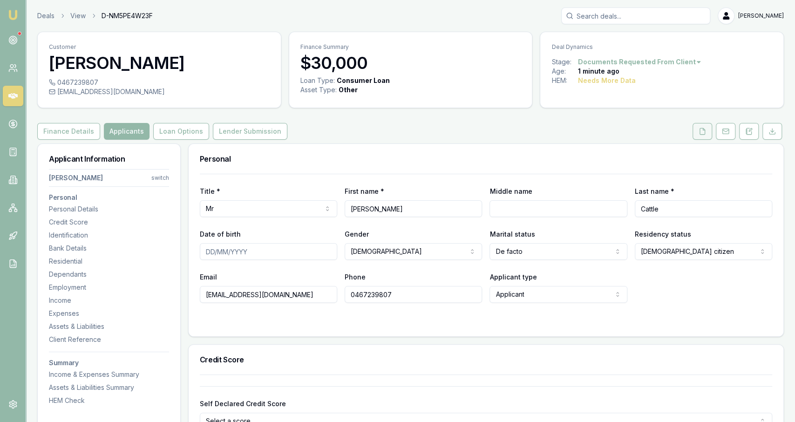
click at [697, 136] on button at bounding box center [703, 131] width 20 height 17
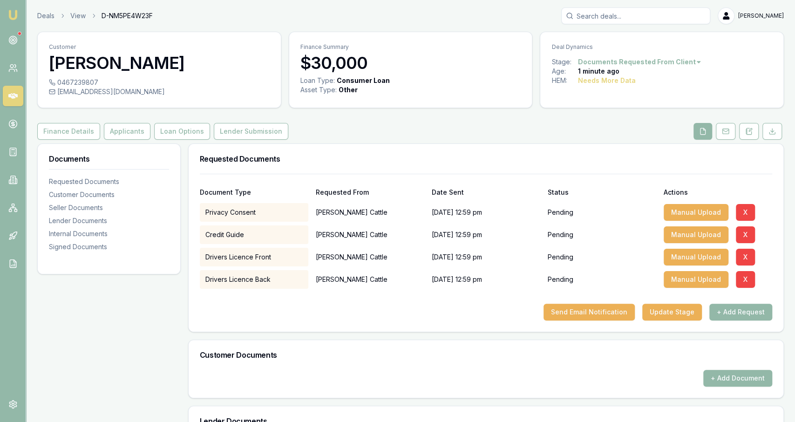
click at [499, 151] on div "Requested Documents" at bounding box center [486, 159] width 595 height 30
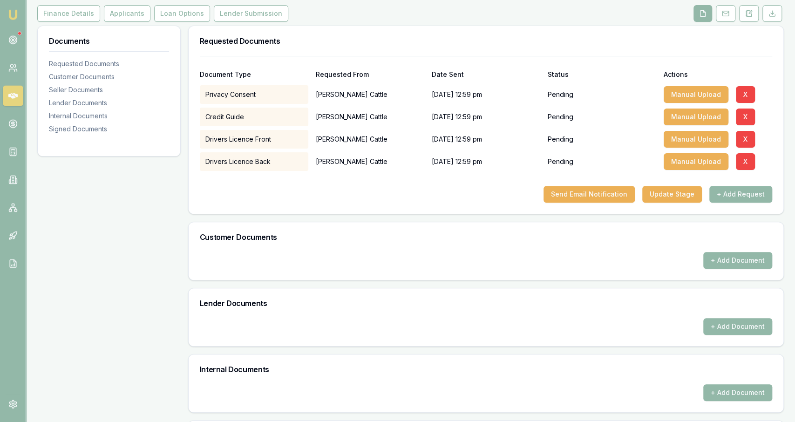
scroll to position [120, 0]
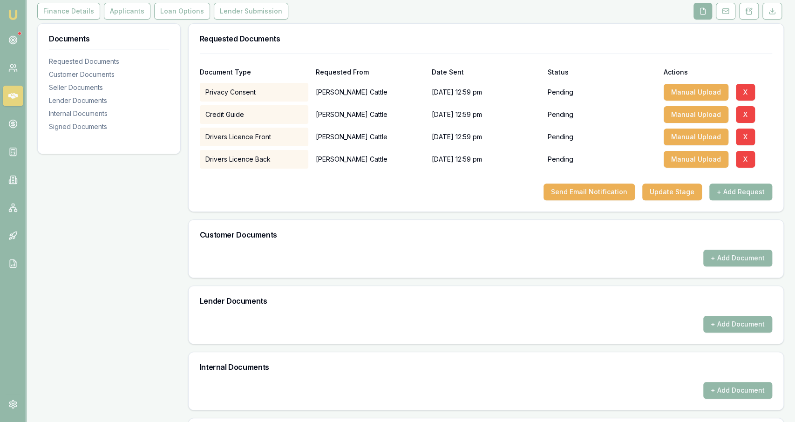
click at [755, 194] on button "+ Add Request" at bounding box center [741, 192] width 63 height 17
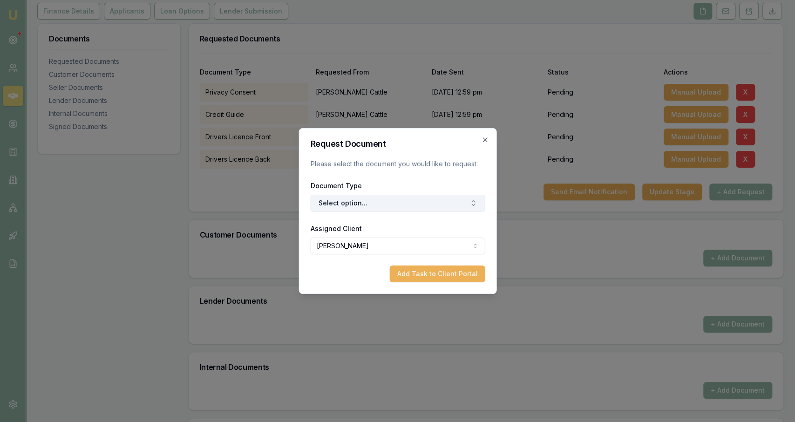
click at [379, 204] on button "Select option..." at bounding box center [397, 203] width 175 height 17
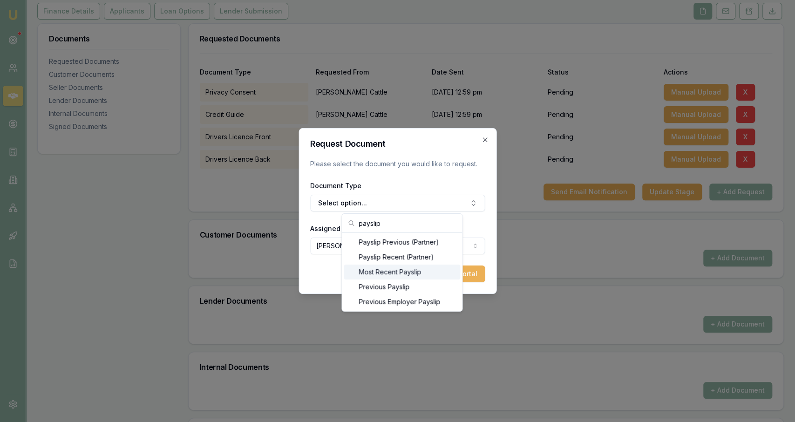
type input "payslip"
click at [395, 269] on div "Most Recent Payslip" at bounding box center [402, 272] width 116 height 15
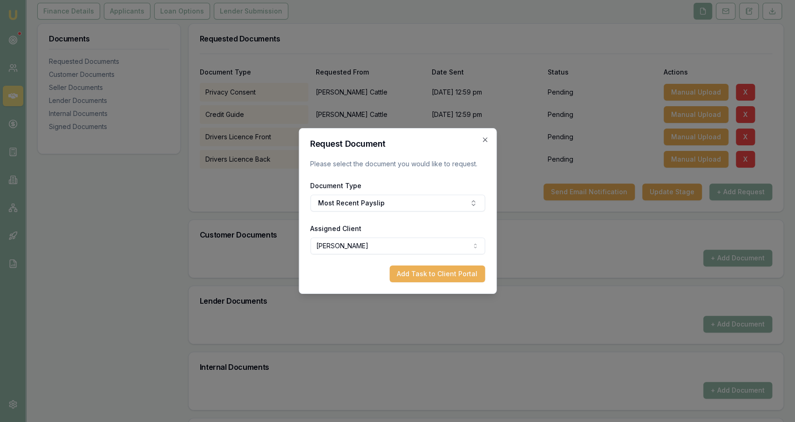
click at [440, 263] on form "Request Document Please select the document you would like to request. Document…" at bounding box center [397, 211] width 175 height 143
click at [440, 278] on button "Add Task to Client Portal" at bounding box center [437, 274] width 96 height 17
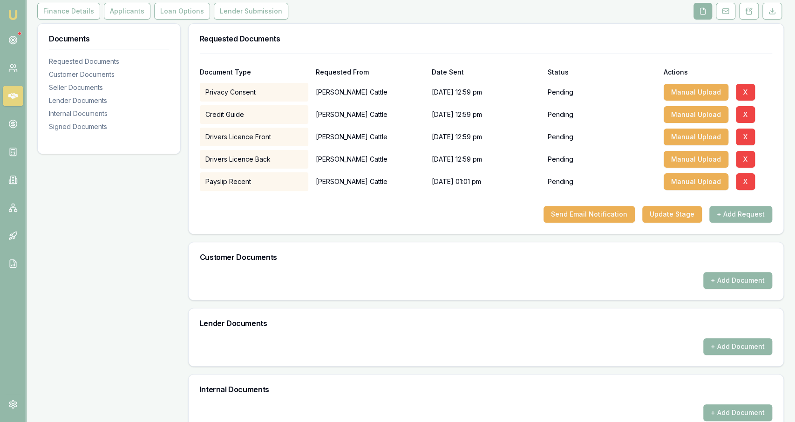
click at [751, 204] on div at bounding box center [486, 198] width 573 height 15
click at [742, 210] on button "+ Add Request" at bounding box center [741, 214] width 63 height 17
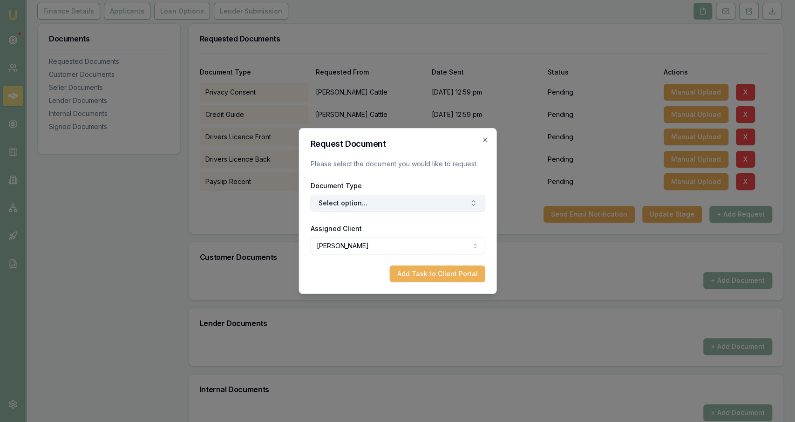
click at [386, 201] on button "Select option..." at bounding box center [397, 203] width 175 height 17
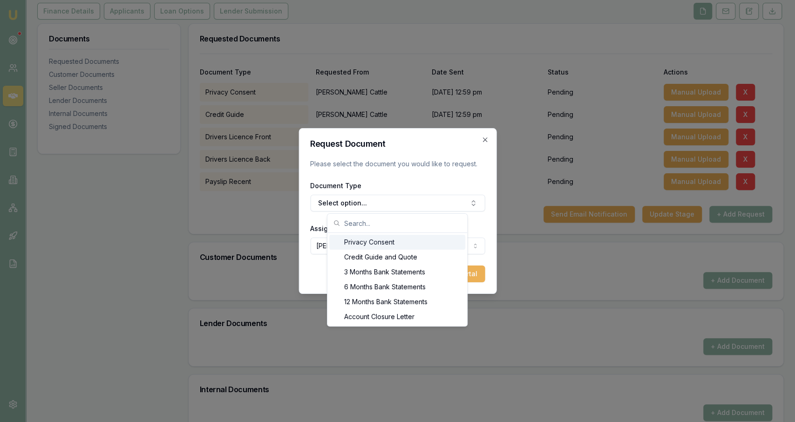
click at [430, 174] on form "Request Document Please select the document you would like to request. Document…" at bounding box center [397, 211] width 175 height 143
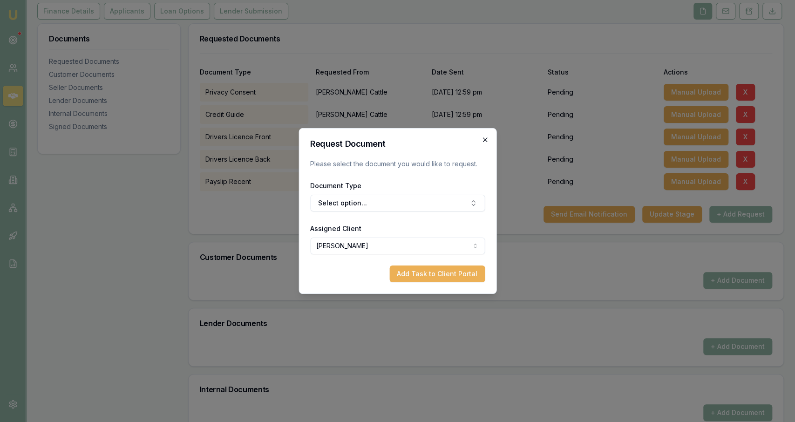
click at [485, 138] on icon "button" at bounding box center [484, 139] width 7 height 7
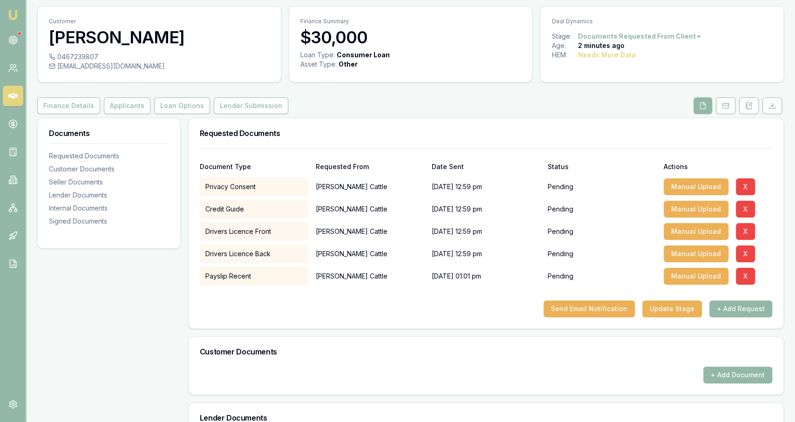
scroll to position [25, 0]
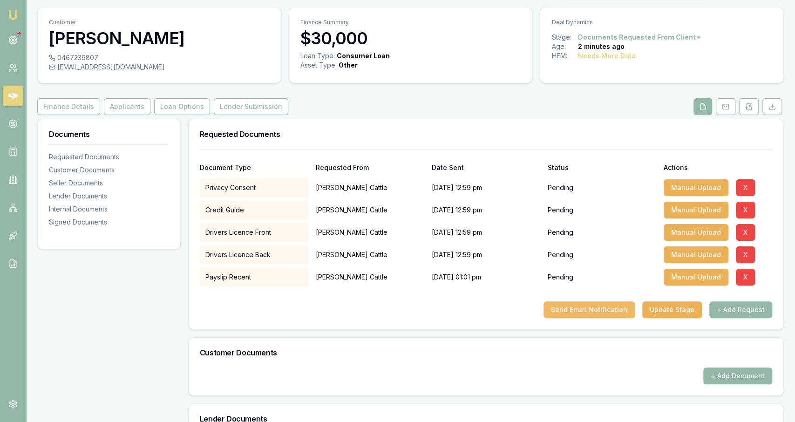
click at [560, 313] on button "Send Email Notification" at bounding box center [589, 309] width 91 height 17
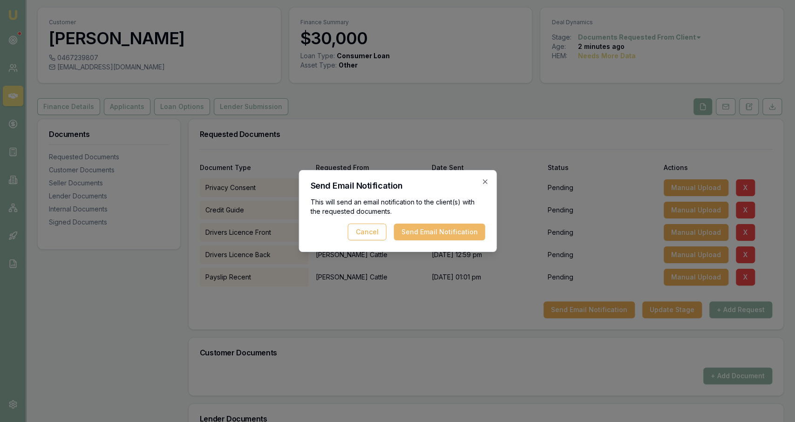
click at [439, 235] on button "Send Email Notification" at bounding box center [439, 232] width 91 height 17
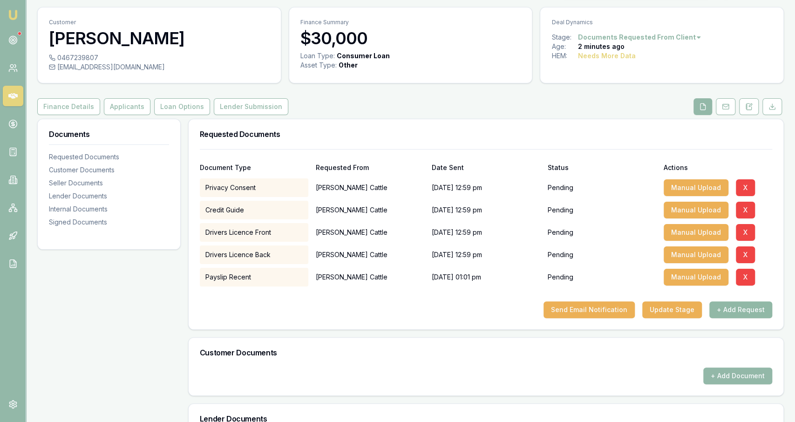
click at [738, 304] on button "+ Add Request" at bounding box center [741, 309] width 63 height 17
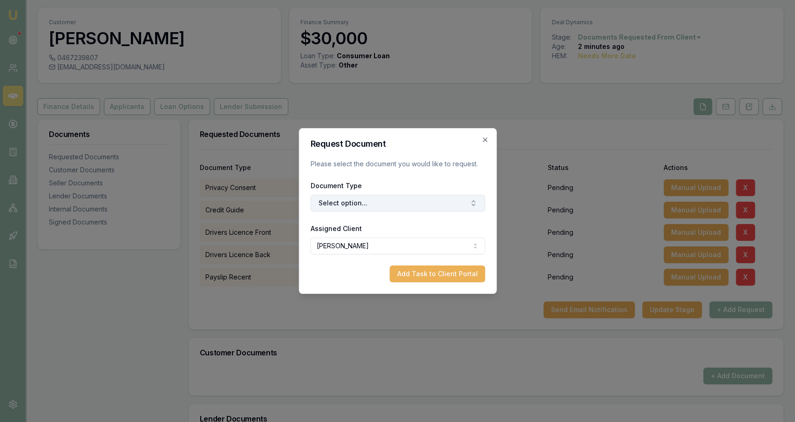
click at [457, 200] on button "Select option..." at bounding box center [397, 203] width 175 height 17
type input "meedi"
click at [472, 276] on button "Add Task to Client Portal" at bounding box center [437, 274] width 96 height 17
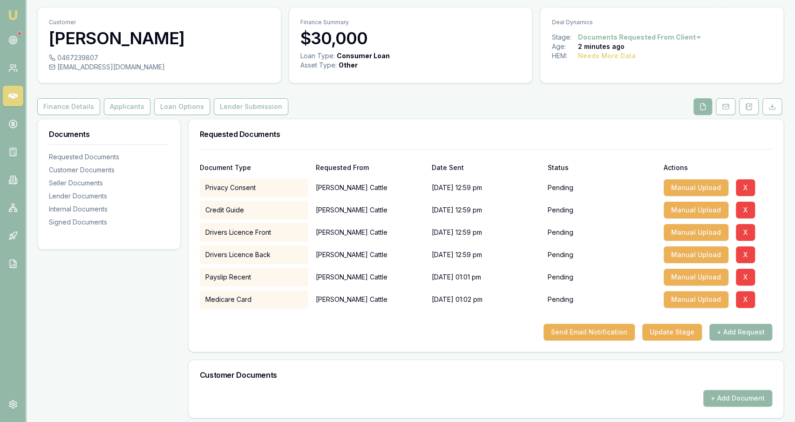
scroll to position [0, 0]
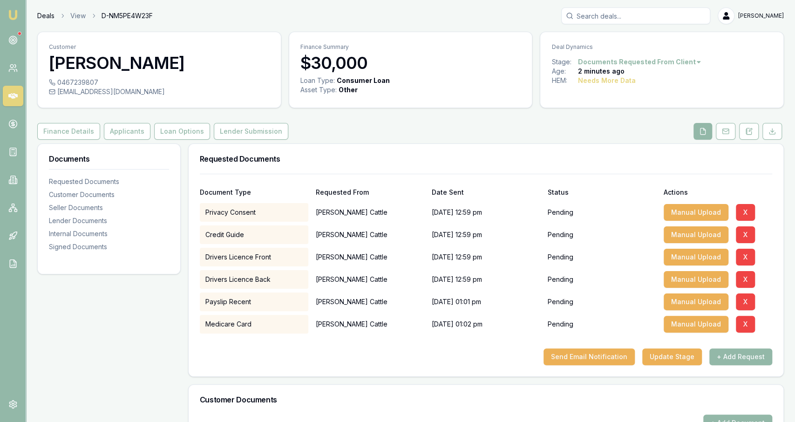
click at [46, 20] on link "Deals" at bounding box center [45, 15] width 17 height 9
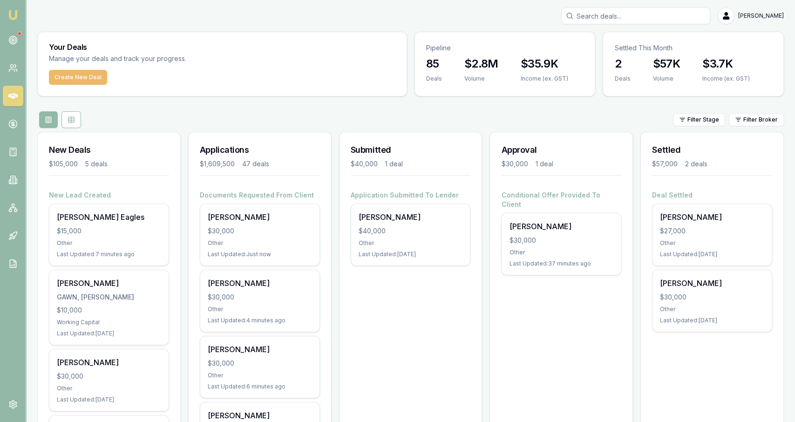
click at [76, 81] on button "Create New Deal" at bounding box center [78, 77] width 58 height 15
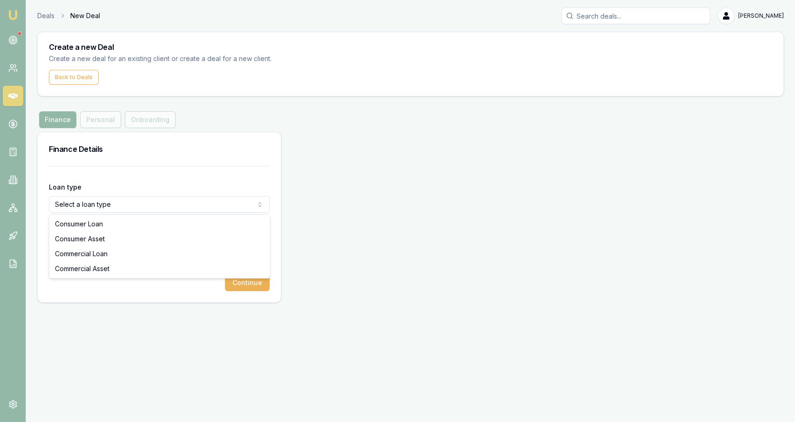
click at [127, 209] on html "Emu Broker Deals New Deal Jackson Fanfulla Toggle Menu Create a new Deal Create…" at bounding box center [397, 211] width 795 height 422
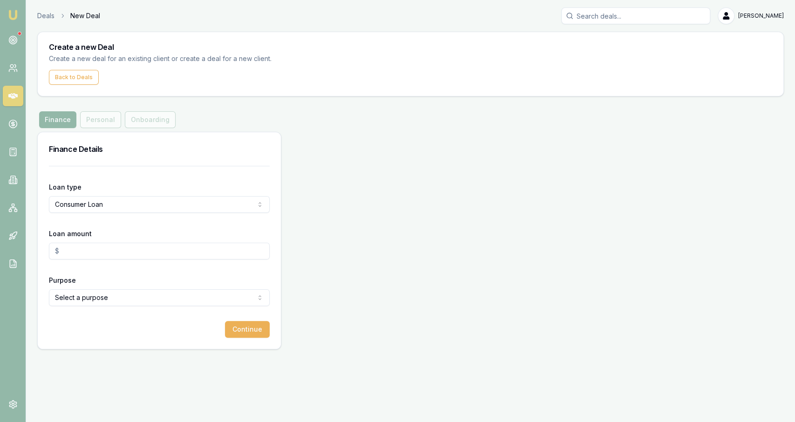
click at [93, 247] on input "Loan amount" at bounding box center [159, 251] width 221 height 17
type input "30000"
type input "$30,000.00"
select select "OTHER"
click at [238, 328] on button "Continue" at bounding box center [247, 329] width 45 height 17
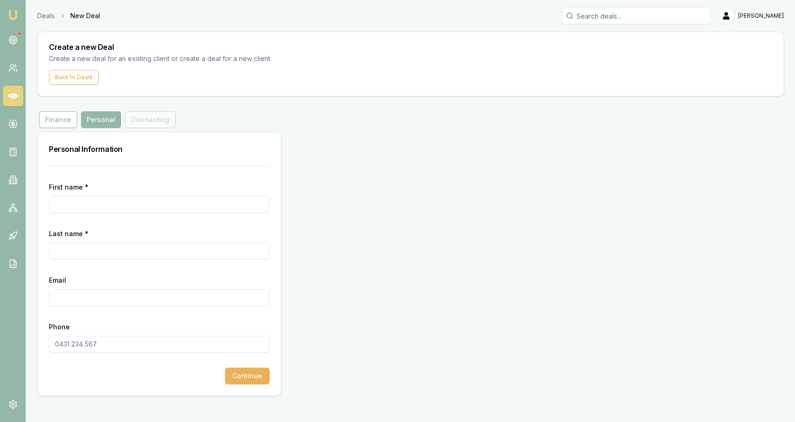
click at [121, 196] on input "First name *" at bounding box center [159, 204] width 221 height 17
type input "Yathitha"
type input "Kanchana"
click at [83, 287] on div "Email" at bounding box center [159, 290] width 221 height 32
click at [92, 298] on input "Email" at bounding box center [159, 297] width 221 height 17
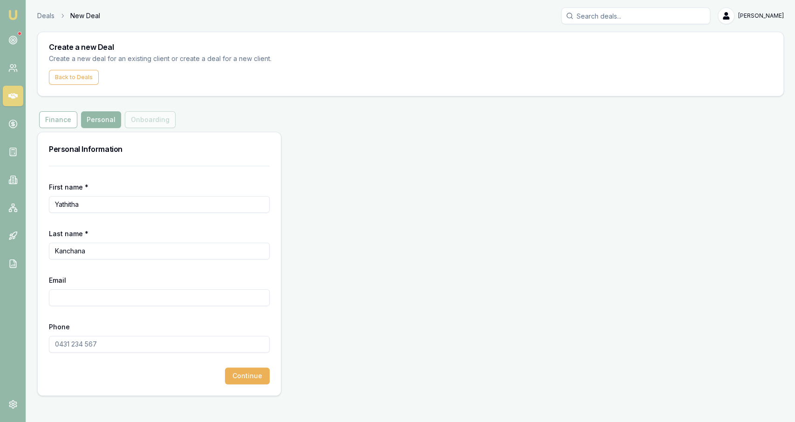
paste input "YKHROX1989@gmail.com"
type input "YKHROX1989@gmail.com"
click at [89, 333] on div "Phone" at bounding box center [159, 337] width 221 height 32
click at [89, 341] on input "Phone" at bounding box center [159, 344] width 221 height 17
paste input "0473 219 669"
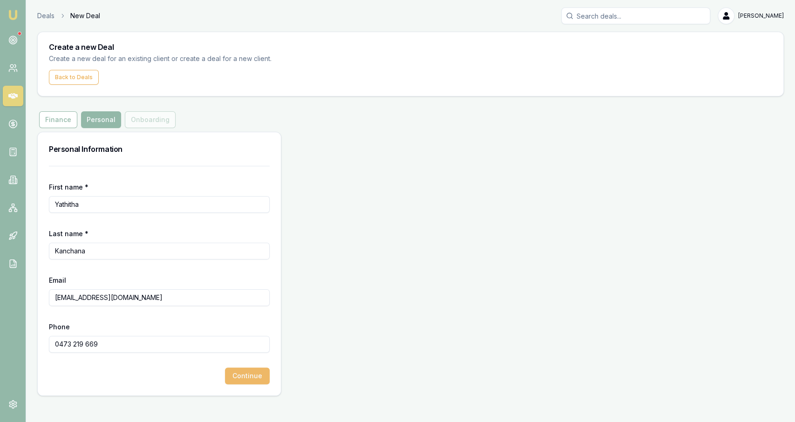
type input "0473 219 669"
click at [244, 369] on button "Continue" at bounding box center [247, 376] width 45 height 17
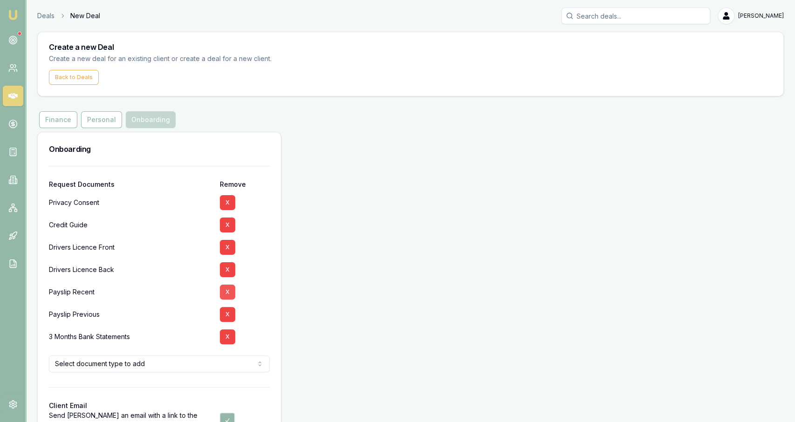
click at [229, 294] on button "X" at bounding box center [227, 292] width 15 height 15
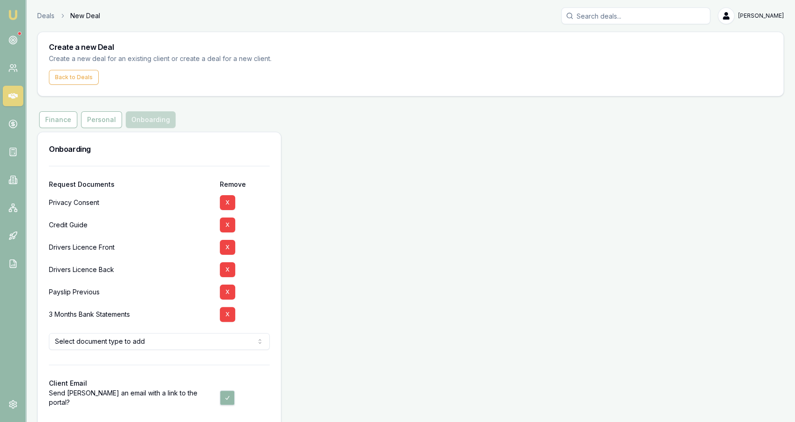
click at [229, 294] on button "X" at bounding box center [227, 292] width 15 height 15
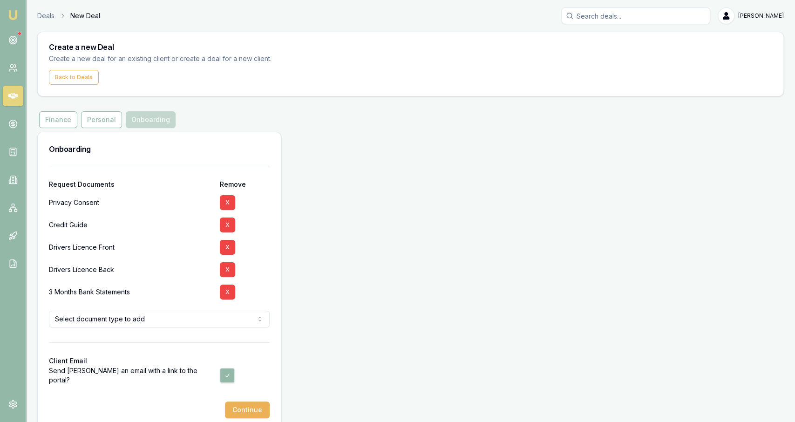
click at [229, 294] on button "X" at bounding box center [227, 292] width 15 height 15
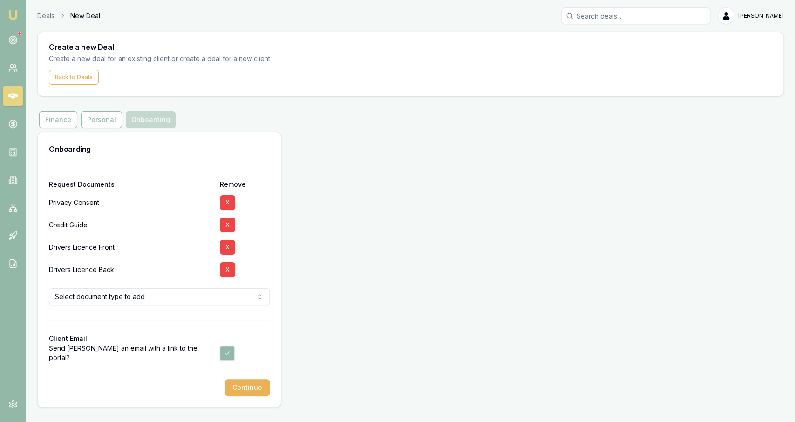
click at [226, 299] on html "Emu Broker Deals New Deal Jackson Fanfulla Toggle Menu Create a new Deal Create…" at bounding box center [397, 211] width 795 height 422
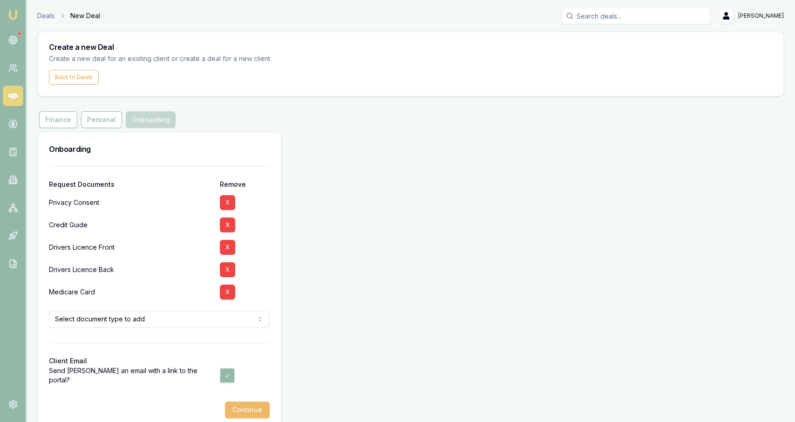
click at [253, 416] on button "Continue" at bounding box center [247, 410] width 45 height 17
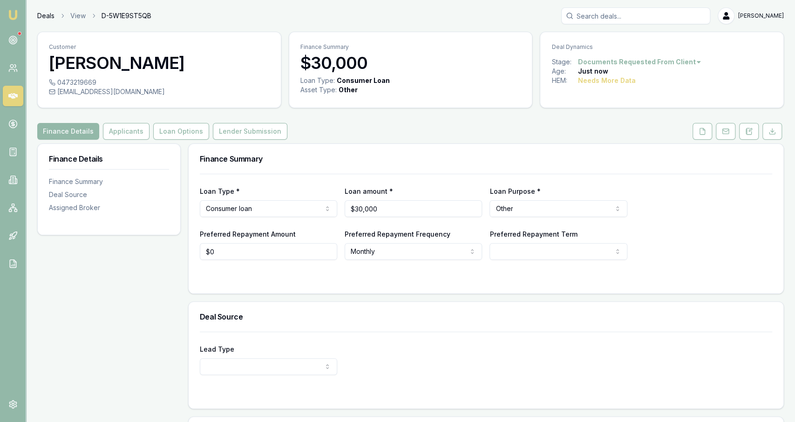
click at [51, 15] on link "Deals" at bounding box center [45, 15] width 17 height 9
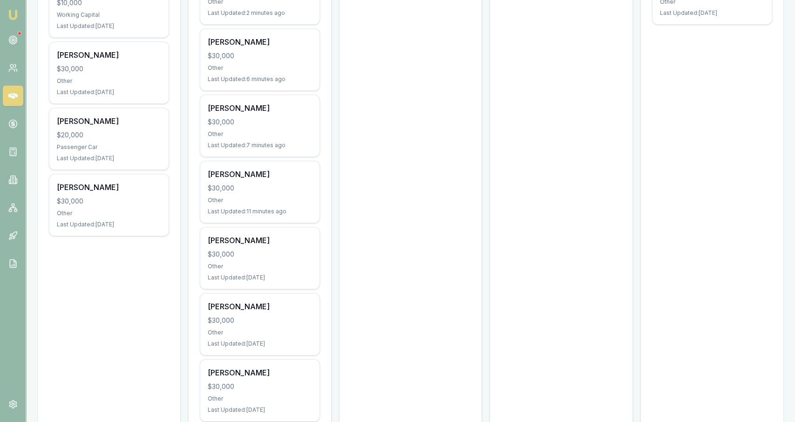
scroll to position [309, 0]
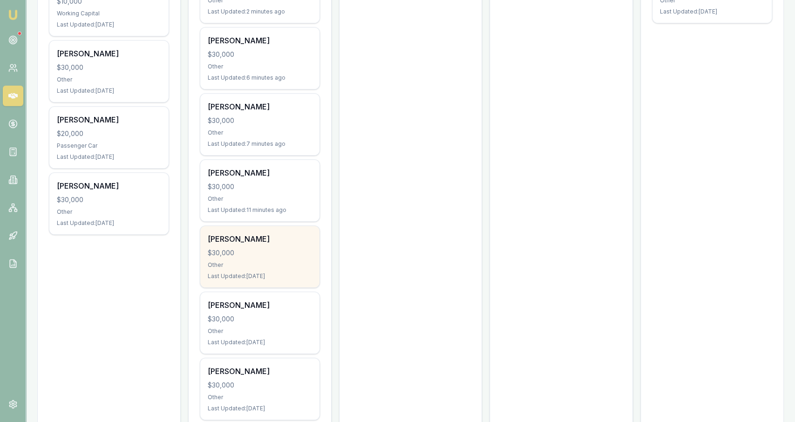
click at [297, 262] on div "Other" at bounding box center [260, 264] width 104 height 7
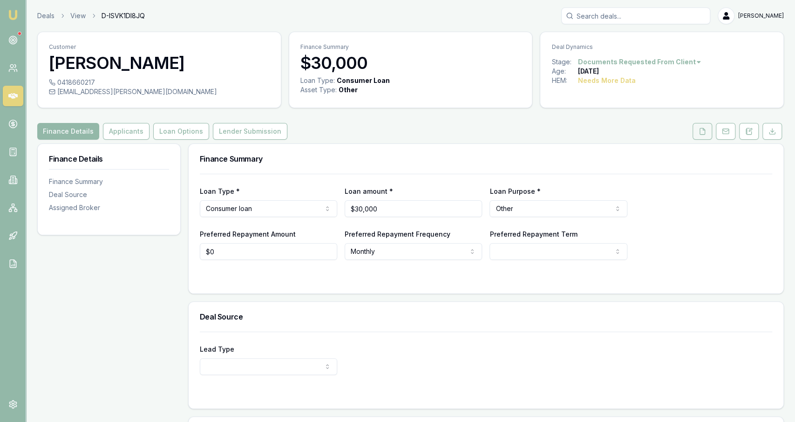
click at [712, 136] on button at bounding box center [703, 131] width 20 height 17
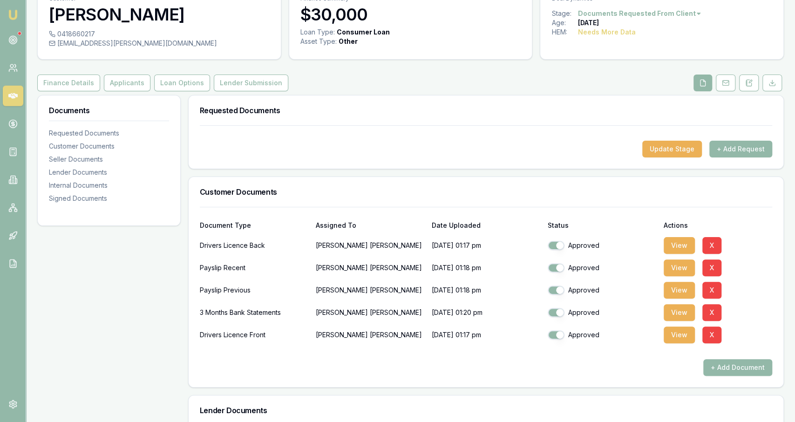
scroll to position [49, 0]
click at [693, 313] on button "View" at bounding box center [679, 312] width 31 height 17
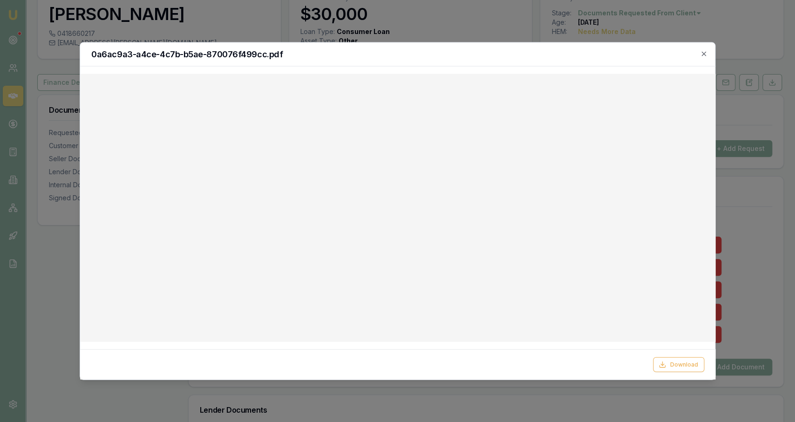
click at [703, 59] on div "0a6ac9a3-a4ce-4c7b-b5ae-870076f499cc.pdf" at bounding box center [397, 55] width 635 height 24
click at [705, 59] on div "0a6ac9a3-a4ce-4c7b-b5ae-870076f499cc.pdf" at bounding box center [397, 55] width 635 height 24
click at [705, 57] on div "0a6ac9a3-a4ce-4c7b-b5ae-870076f499cc.pdf" at bounding box center [397, 55] width 635 height 24
click at [706, 54] on icon "button" at bounding box center [703, 53] width 7 height 7
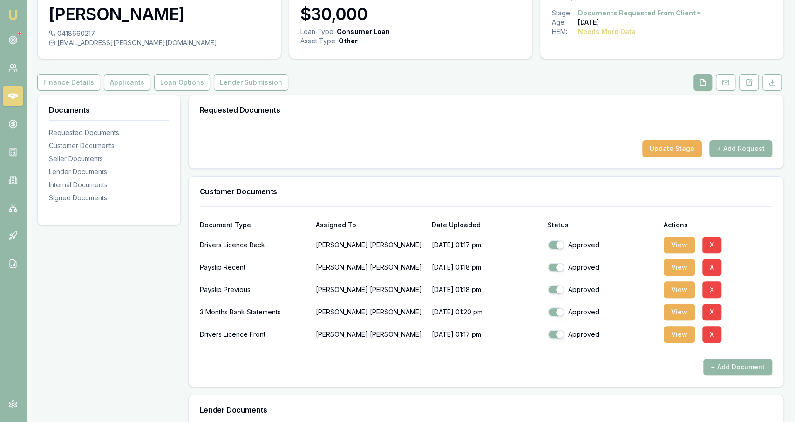
scroll to position [0, 0]
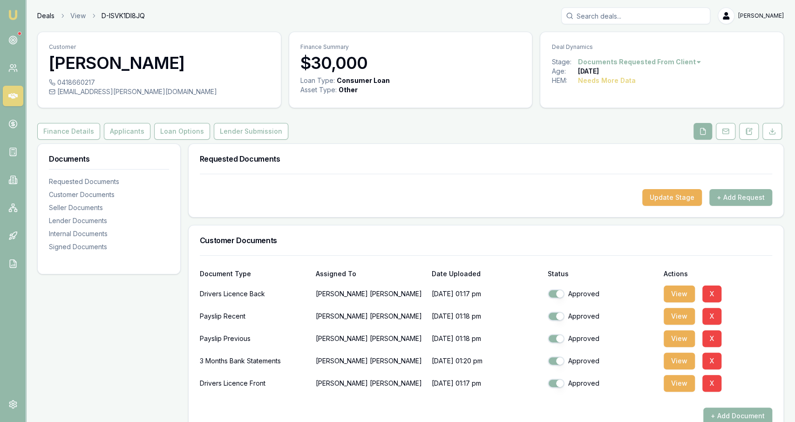
click at [52, 17] on link "Deals" at bounding box center [45, 15] width 17 height 9
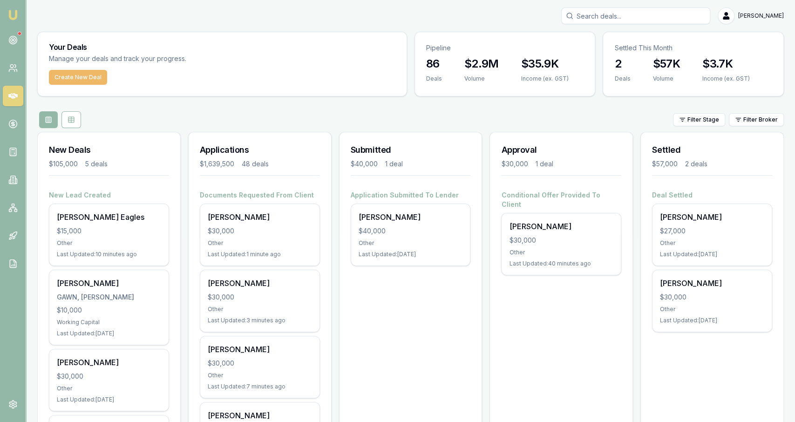
click at [60, 80] on button "Create New Deal" at bounding box center [78, 77] width 58 height 15
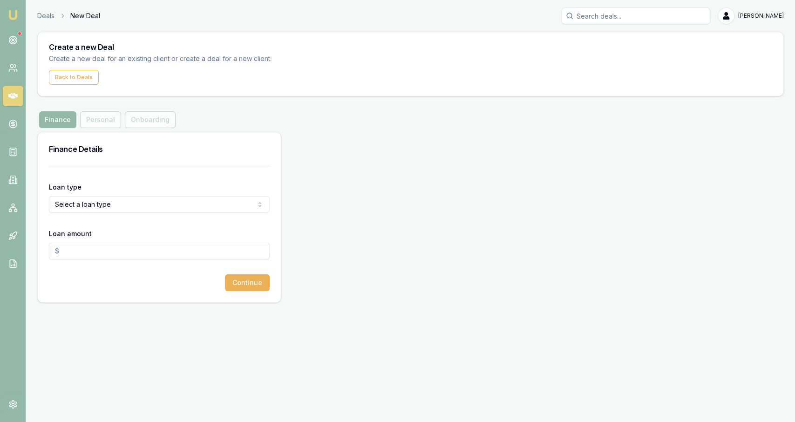
click at [101, 205] on html "Emu Broker Deals New Deal Jackson Fanfulla Toggle Menu Create a new Deal Create…" at bounding box center [397, 211] width 795 height 422
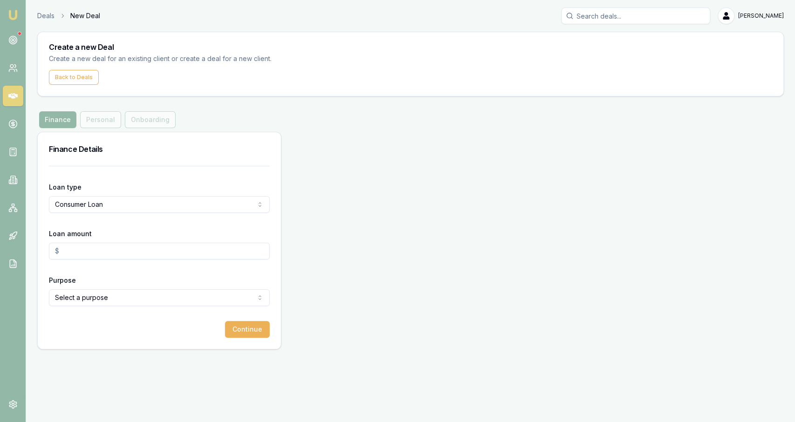
click at [100, 251] on input "Loan amount" at bounding box center [159, 251] width 221 height 17
click at [113, 295] on html "Emu Broker Deals New Deal Jackson Fanfulla Toggle Menu Create a new Deal Create…" at bounding box center [397, 211] width 795 height 422
type input "$30,000.00"
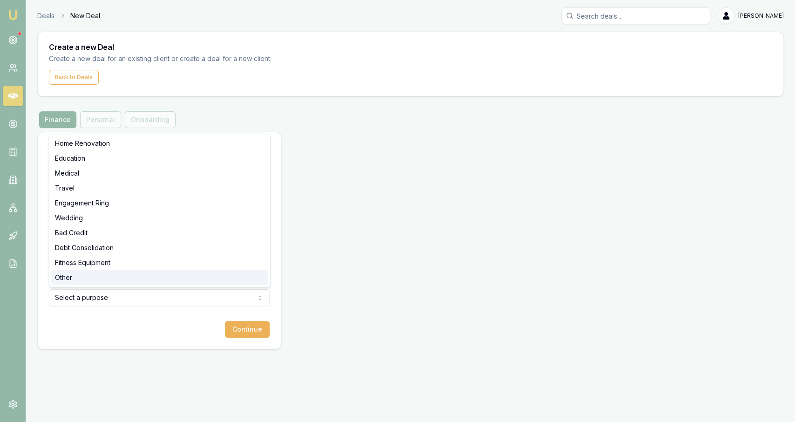
select select "OTHER"
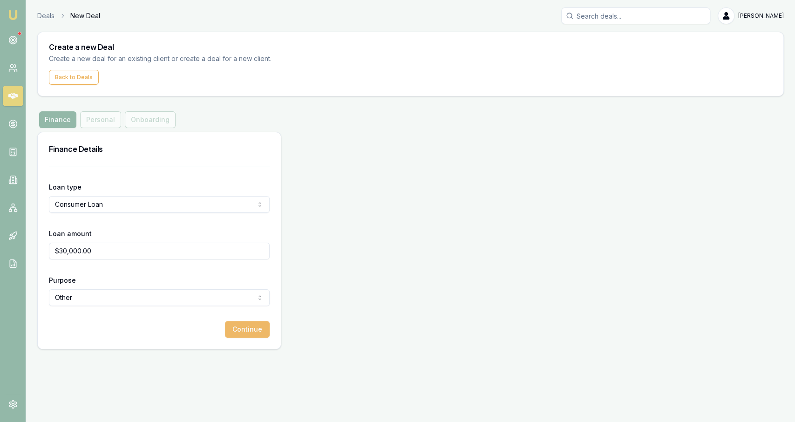
click at [260, 332] on button "Continue" at bounding box center [247, 329] width 45 height 17
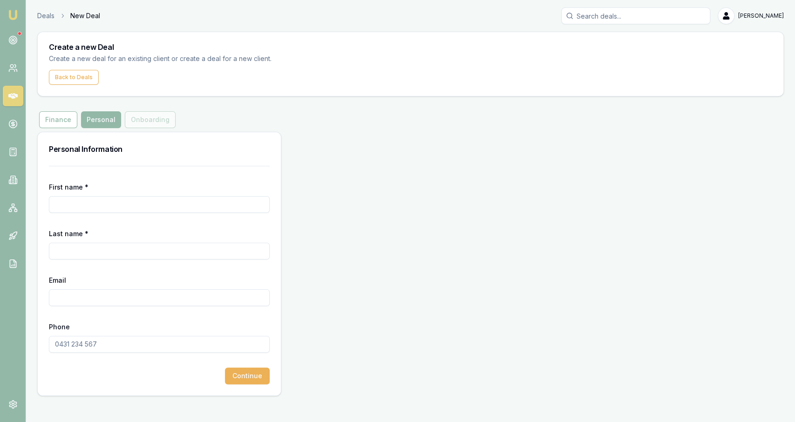
click at [114, 202] on input "First name *" at bounding box center [159, 204] width 221 height 17
paste input "0473219669"
type input "0473219669"
click at [126, 340] on input "Phone" at bounding box center [159, 344] width 221 height 17
paste input "0473 219 669"
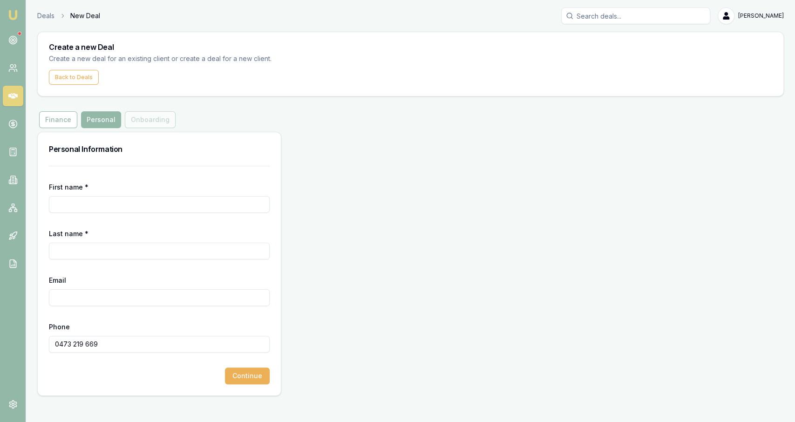
type input "0473 219 669"
click at [103, 198] on input "First name *" at bounding box center [159, 204] width 221 height 17
paste input "Tiwanka"
type input "Tiwanka"
click at [89, 299] on input "Email" at bounding box center [159, 297] width 221 height 17
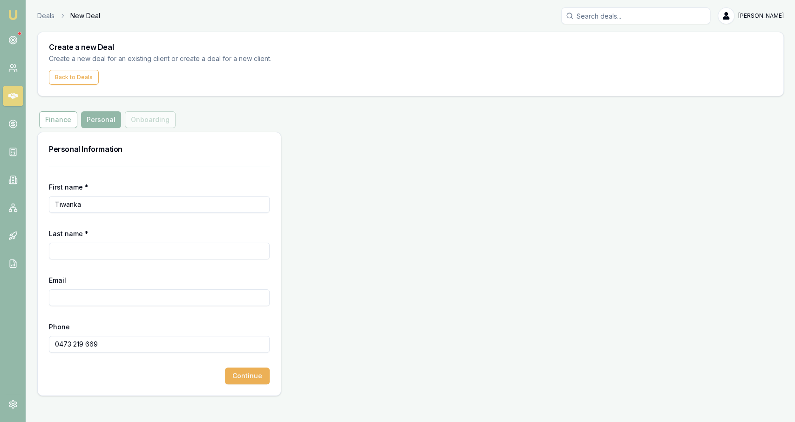
click at [106, 248] on input "Last name *" at bounding box center [159, 251] width 221 height 17
click at [111, 255] on input "Last name *" at bounding box center [159, 251] width 221 height 17
paste input "Aluwihare External"
type input "Aluwihare"
click at [94, 297] on input "Email" at bounding box center [159, 297] width 221 height 17
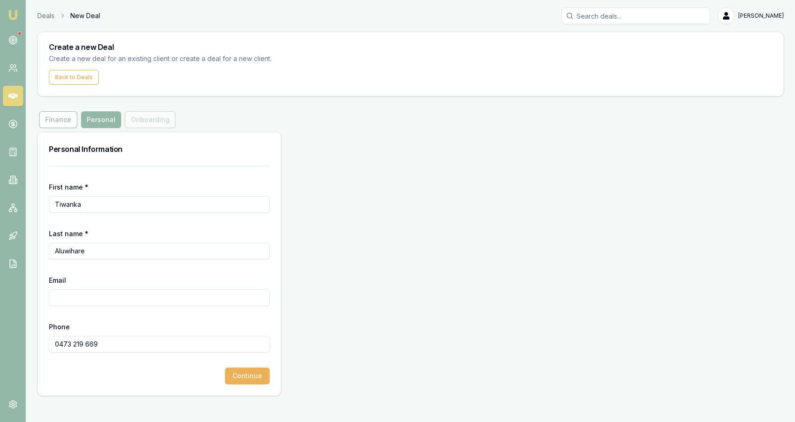
paste input "TIWANKA8@gmail.com"
type input "TIWANKA8@gmail.com"
click at [230, 373] on button "Continue" at bounding box center [247, 376] width 45 height 17
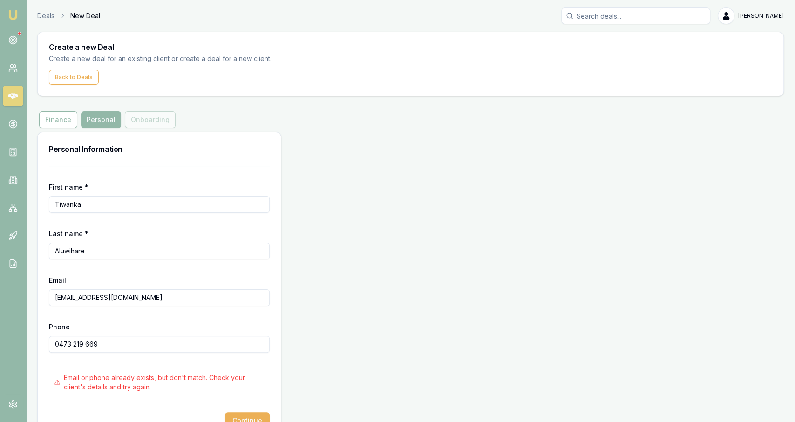
scroll to position [25, 0]
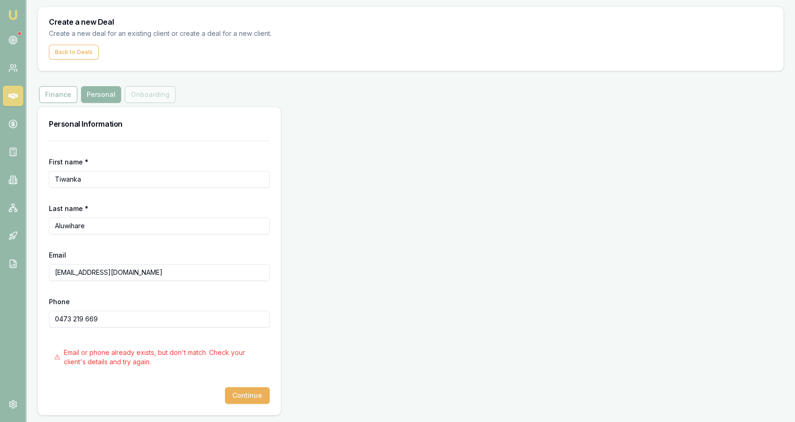
click at [312, 300] on div "Personal Information First name * Tiwanka Last name * Aluwihare Email TIWANKA8@…" at bounding box center [410, 261] width 747 height 309
click at [14, 68] on icon at bounding box center [12, 67] width 9 height 9
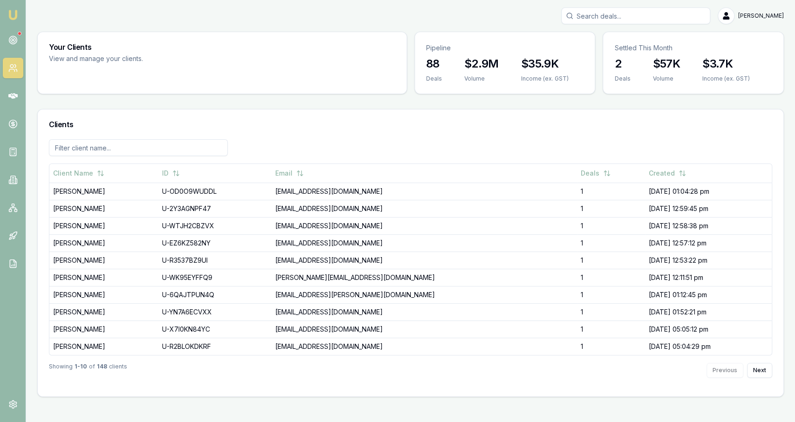
click at [595, 15] on input "Search deals" at bounding box center [635, 15] width 149 height 17
click at [633, 7] on div "Jackson Fanfulla Toggle Menu Your Clients View and manage your clients. Pipelin…" at bounding box center [397, 202] width 795 height 404
click at [631, 11] on input "Search deals" at bounding box center [635, 15] width 149 height 17
paste input "TIWANKA8@gmail.com"
type input "TIWANKA8@gmail.com"
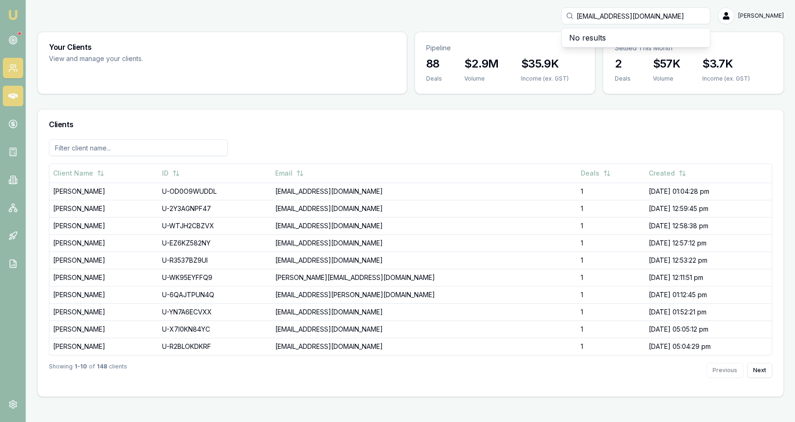
click at [13, 91] on icon at bounding box center [12, 95] width 9 height 9
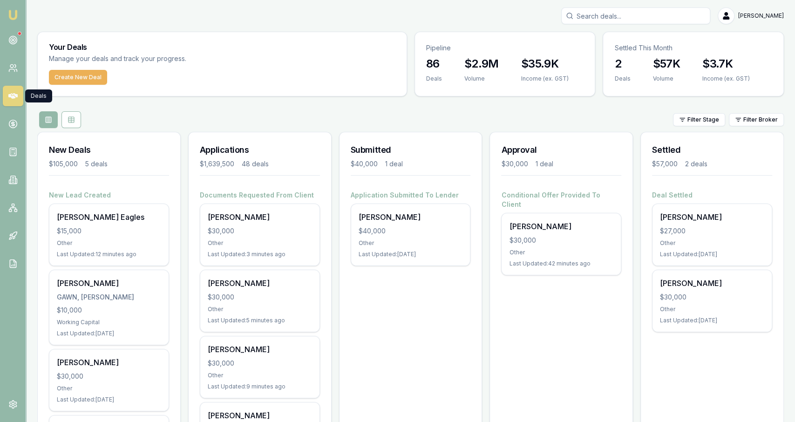
click at [590, 14] on input "Search deals" at bounding box center [635, 15] width 149 height 17
paste input "TIWANKA8@gmail.com"
paste input "0436966952"
type input "0436966952"
click at [69, 82] on button "Create New Deal" at bounding box center [78, 77] width 58 height 15
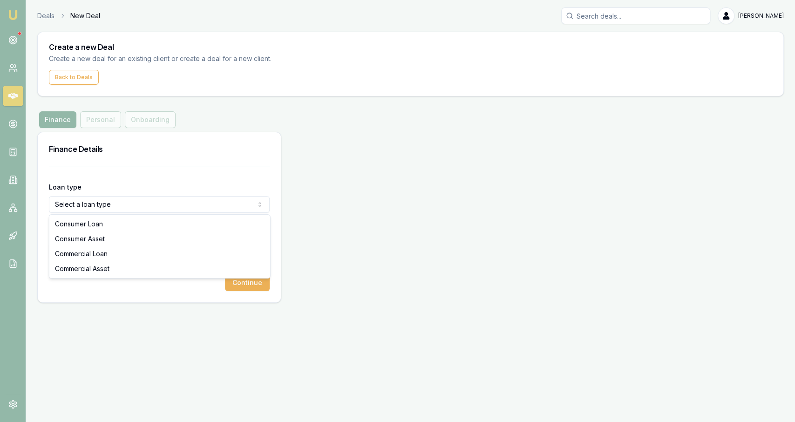
click at [89, 199] on html "Emu Broker Deals New Deal Jackson Fanfulla Toggle Menu Create a new Deal Create…" at bounding box center [397, 211] width 795 height 422
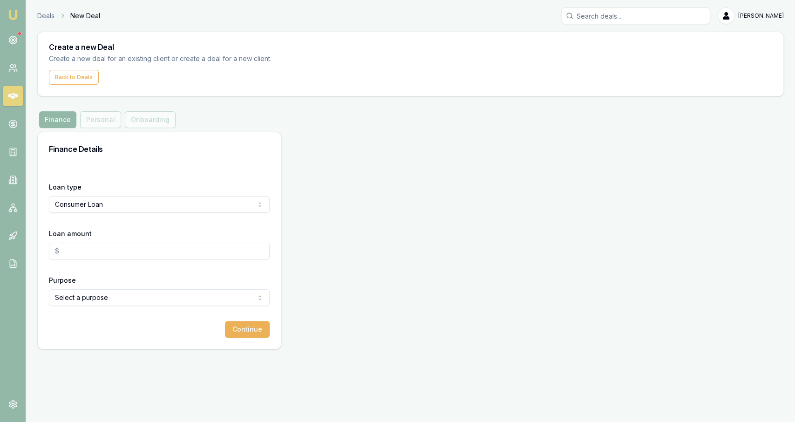
click at [86, 243] on input "Loan amount" at bounding box center [159, 251] width 221 height 17
type input "$30,000.00"
select select "OTHER"
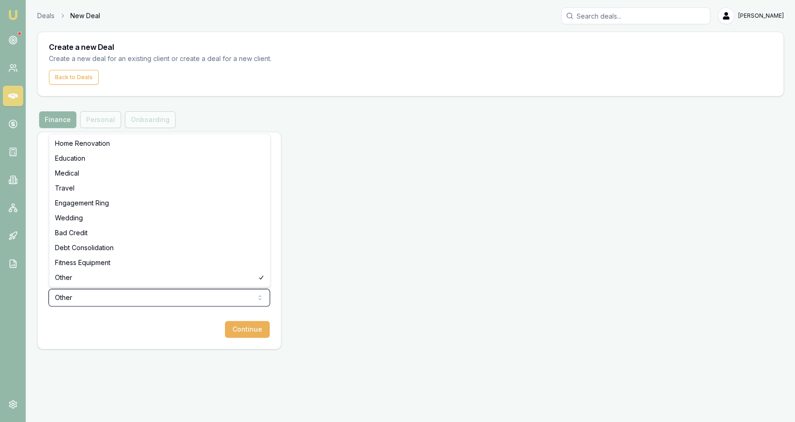
click at [239, 333] on html "Emu Broker Deals New Deal Jackson Fanfulla Toggle Menu Create a new Deal Create…" at bounding box center [397, 211] width 795 height 422
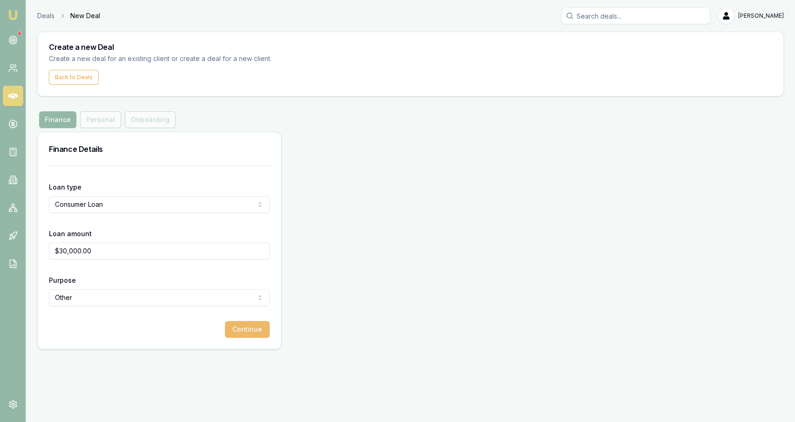
click at [244, 335] on button "Continue" at bounding box center [247, 329] width 45 height 17
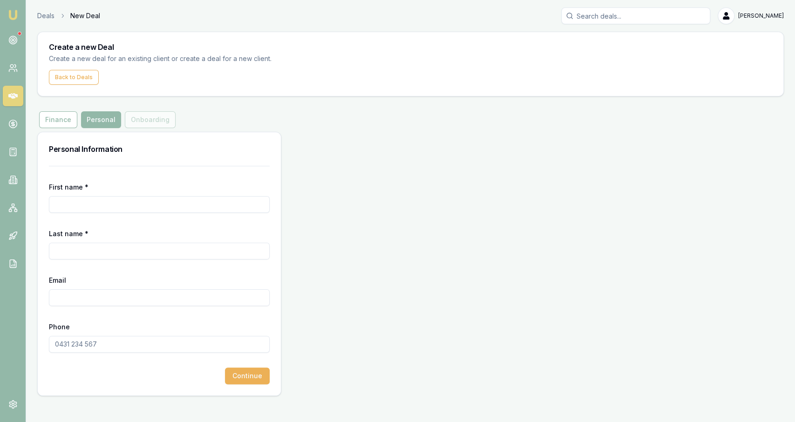
click at [136, 208] on input "First name *" at bounding box center [159, 204] width 221 height 17
type input "Tiwanka"
paste input "0436 966 952"
type input "0436 966 952"
click at [121, 299] on input "Email" at bounding box center [159, 297] width 221 height 17
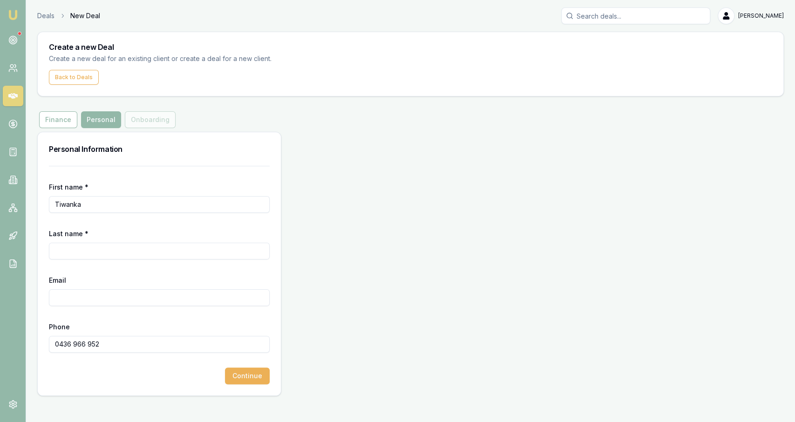
paste input "TIWANKA8@gmail.com"
type input "TIWANKA8@gmail.com"
click at [116, 265] on form "First name * Tiwanka Last name * Email TIWANKA8@gmail.com Phone 0436 966 952 Co…" at bounding box center [159, 275] width 221 height 218
click at [95, 249] on input "Last name *" at bounding box center [159, 251] width 221 height 17
paste input "Aluwihare External"
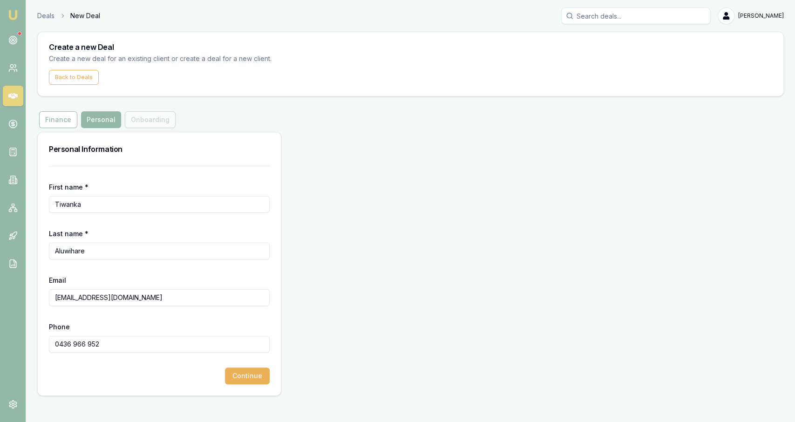
type input "Aluwihare"
click at [239, 384] on div "First name * Tiwanka Last name * Aluwihare Email TIWANKA8@gmail.com Phone 0436 …" at bounding box center [159, 281] width 243 height 230
click at [243, 375] on button "Continue" at bounding box center [247, 376] width 45 height 17
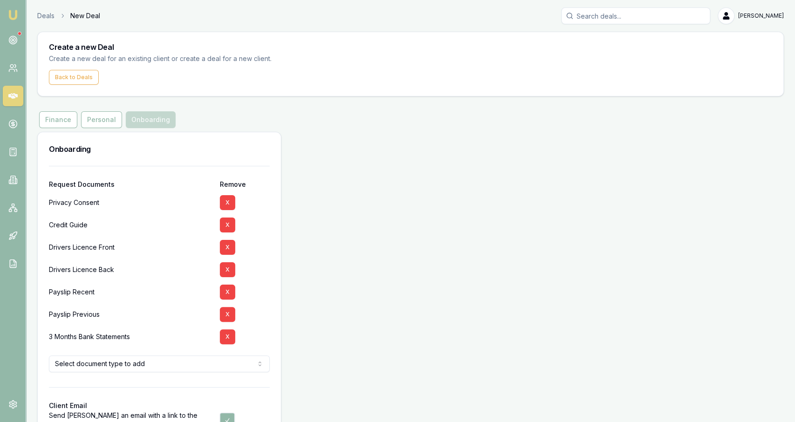
scroll to position [18, 0]
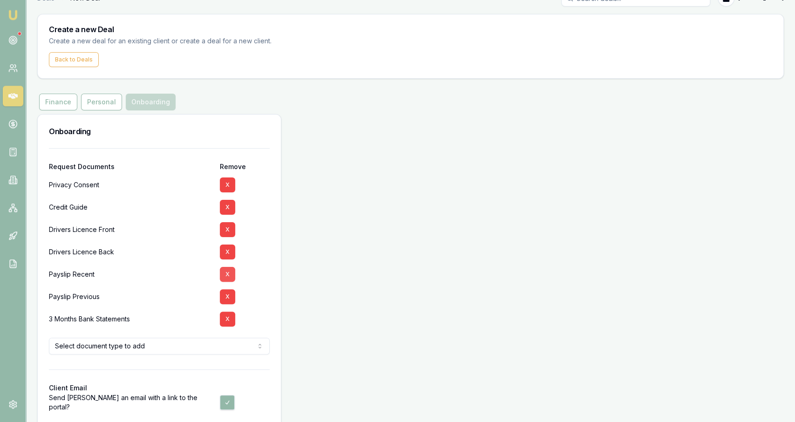
click at [232, 279] on button "X" at bounding box center [227, 274] width 15 height 15
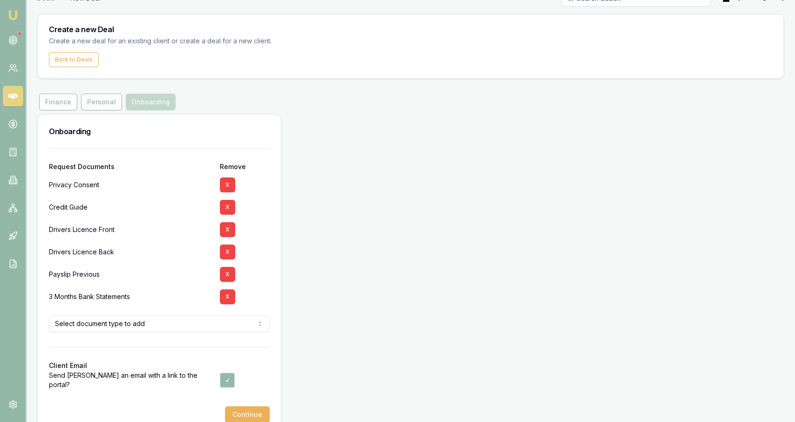
click at [232, 279] on button "X" at bounding box center [227, 274] width 15 height 15
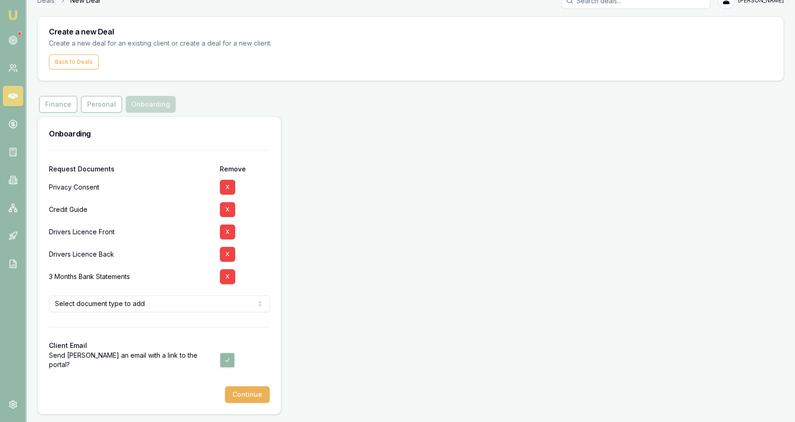
scroll to position [14, 0]
click at [232, 279] on button "X" at bounding box center [227, 277] width 15 height 15
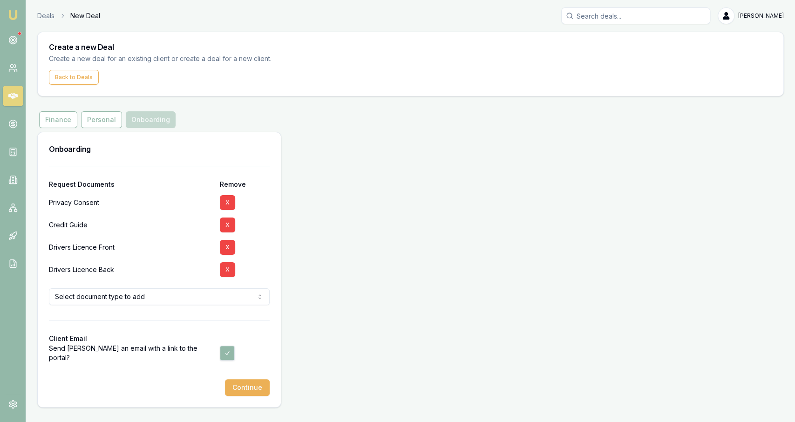
click at [221, 300] on html "Emu Broker Deals New Deal Jackson Fanfulla Toggle Menu Create a new Deal Create…" at bounding box center [397, 211] width 795 height 422
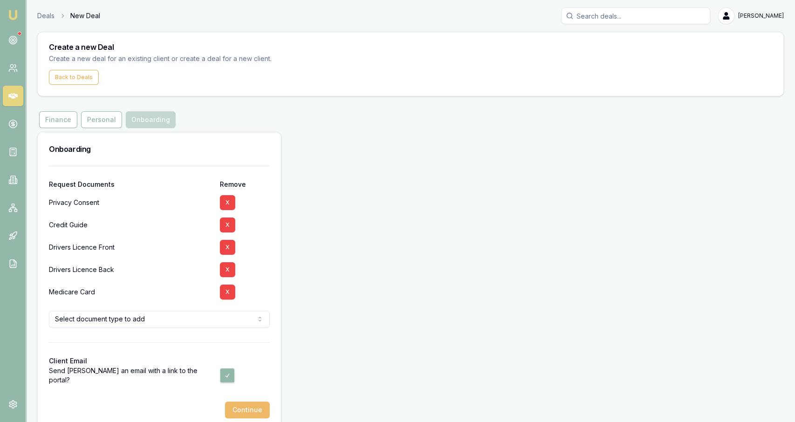
click at [255, 408] on button "Continue" at bounding box center [247, 410] width 45 height 17
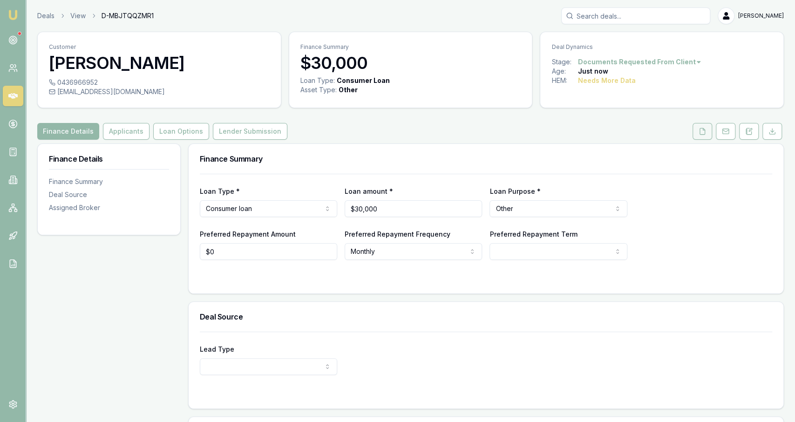
click at [694, 128] on button at bounding box center [703, 131] width 20 height 17
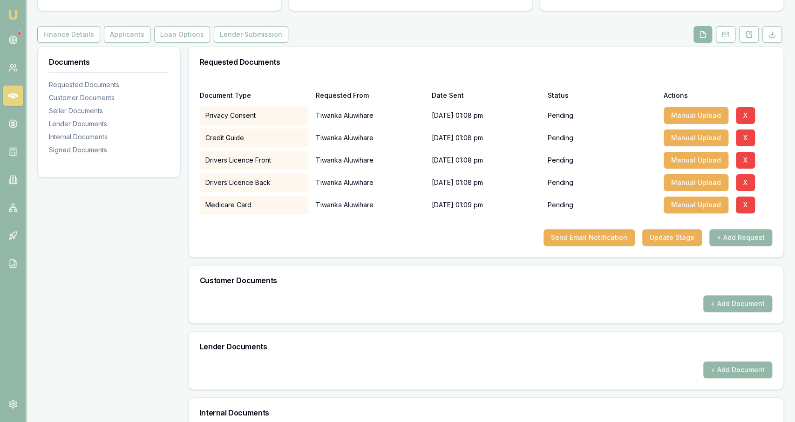
scroll to position [98, 0]
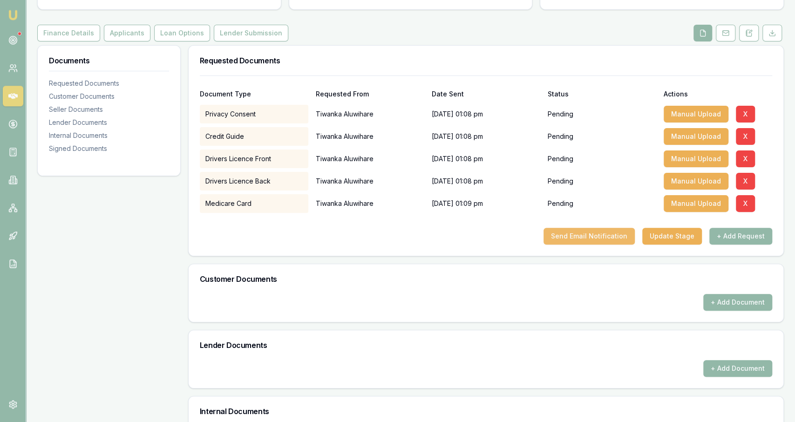
click at [579, 233] on button "Send Email Notification" at bounding box center [589, 236] width 91 height 17
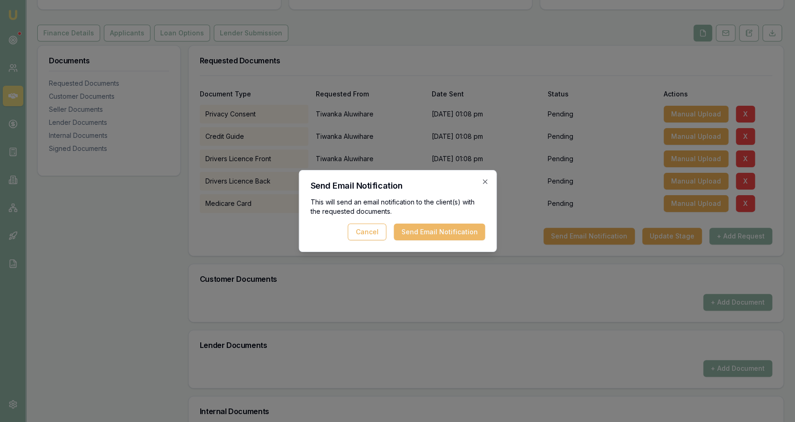
click at [462, 233] on button "Send Email Notification" at bounding box center [439, 232] width 91 height 17
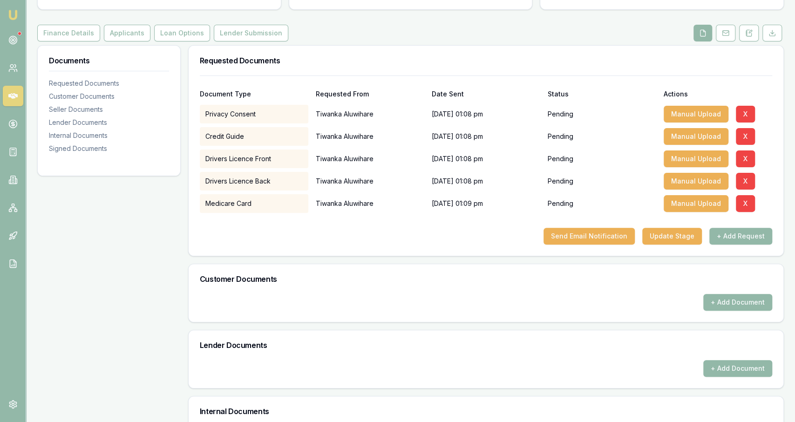
scroll to position [0, 0]
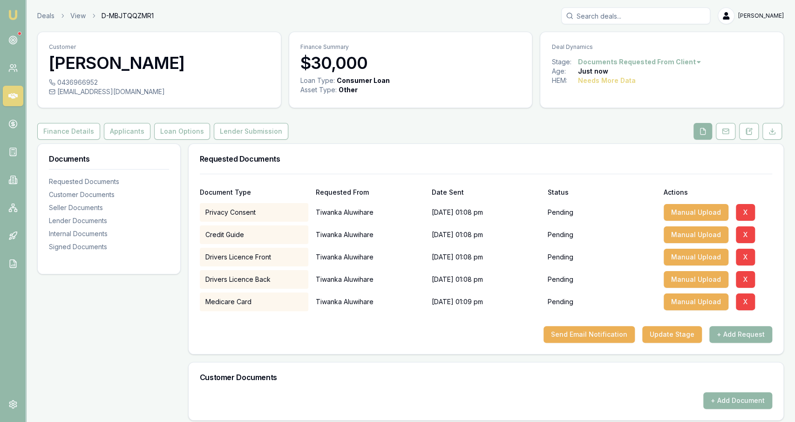
click at [44, 7] on div "Deals View D-MBJTQQZMR1 Jackson Fanfulla" at bounding box center [410, 15] width 747 height 17
click at [47, 11] on link "Deals" at bounding box center [45, 15] width 17 height 9
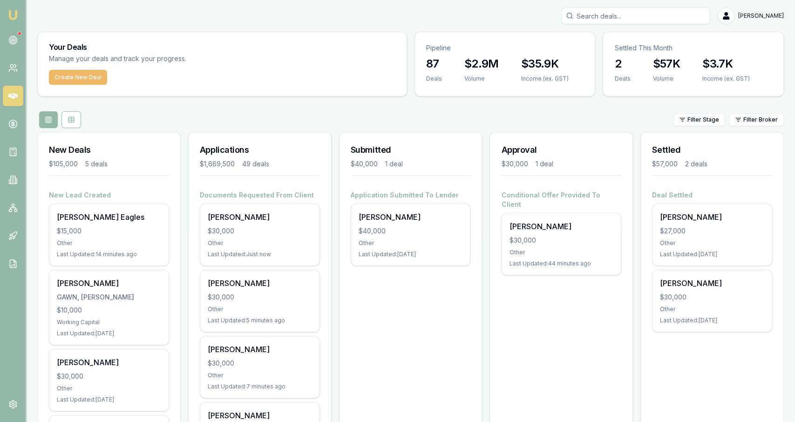
click at [100, 78] on button "Create New Deal" at bounding box center [78, 77] width 58 height 15
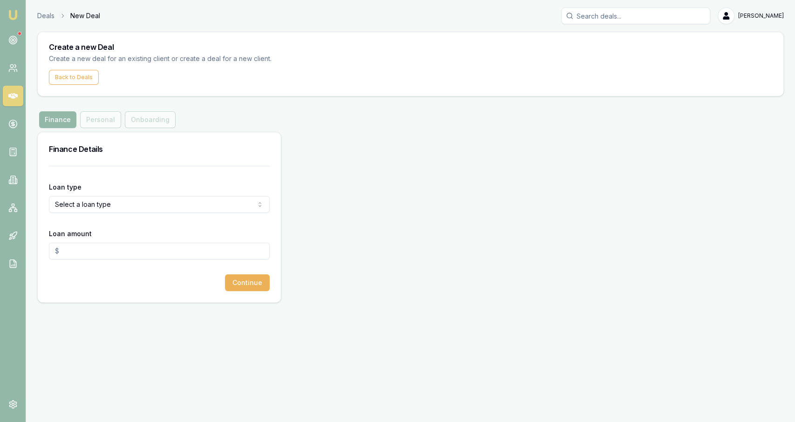
click at [117, 212] on body "Emu Broker Deals New Deal Jackson Fanfulla Toggle Menu Create a new Deal Create…" at bounding box center [397, 211] width 795 height 422
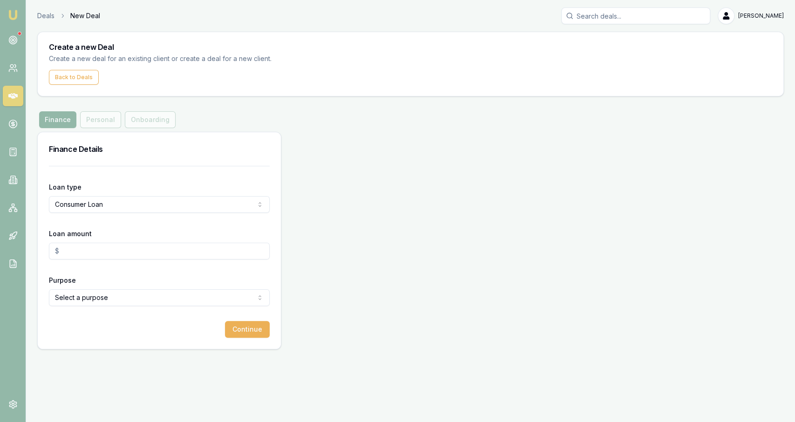
click at [95, 250] on input "Loan amount" at bounding box center [159, 251] width 221 height 17
type input "$30,000.00"
select select "OTHER"
click at [237, 326] on button "Continue" at bounding box center [247, 329] width 45 height 17
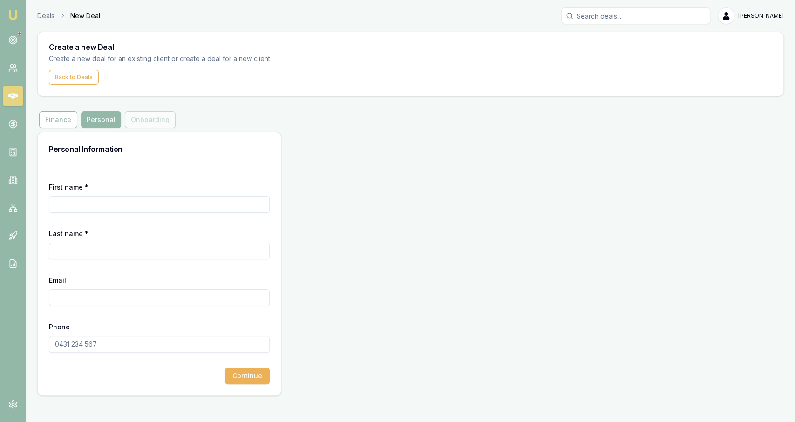
click at [90, 195] on div "First name *" at bounding box center [159, 197] width 221 height 32
click at [91, 201] on input "First name *" at bounding box center [159, 204] width 221 height 17
type input "Mark"
type input "Mancini"
paste input "MARK.MANCINI1973@gmail.com"
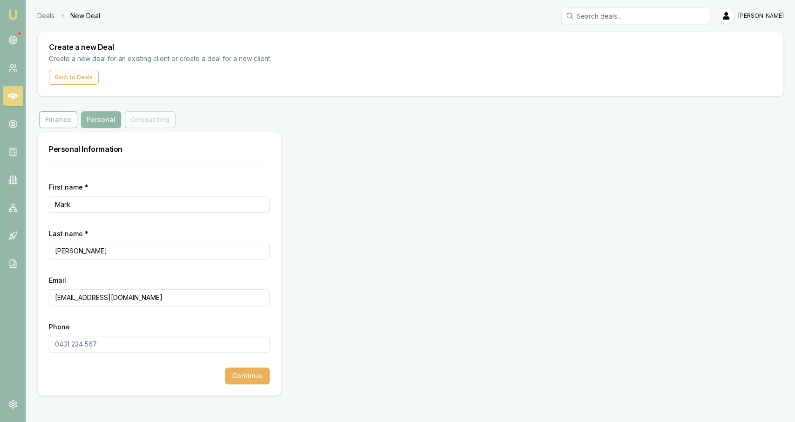
type input "MARK.MANCINI1973@gmail.com"
click at [122, 350] on input "Phone" at bounding box center [159, 344] width 221 height 17
paste input "0414 450 095"
type input "0414 450 095"
click at [260, 376] on button "Continue" at bounding box center [247, 376] width 45 height 17
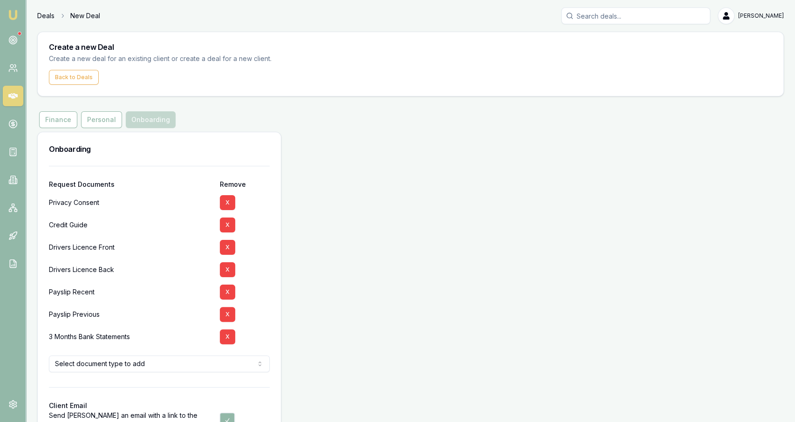
click at [46, 17] on link "Deals" at bounding box center [45, 15] width 17 height 9
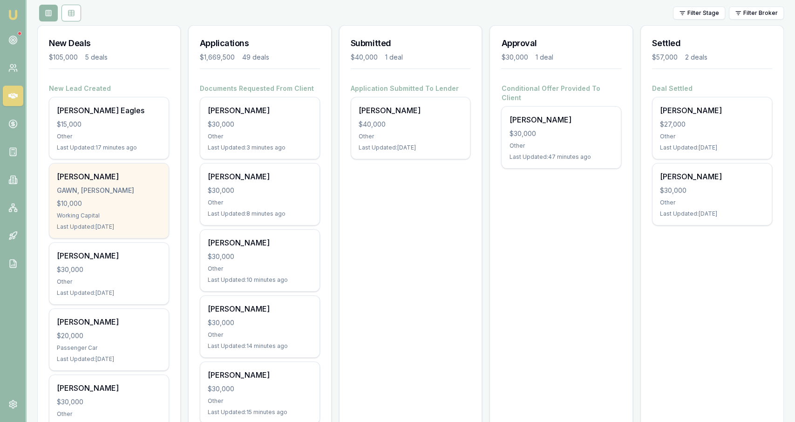
scroll to position [111, 0]
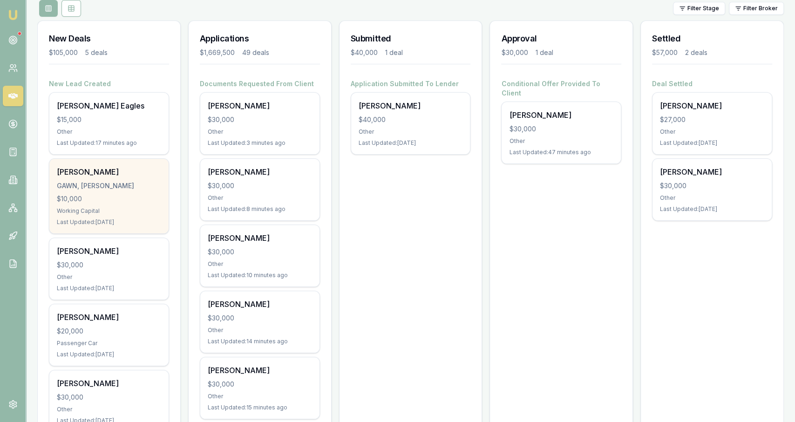
click at [150, 210] on div "Working Capital" at bounding box center [109, 210] width 104 height 7
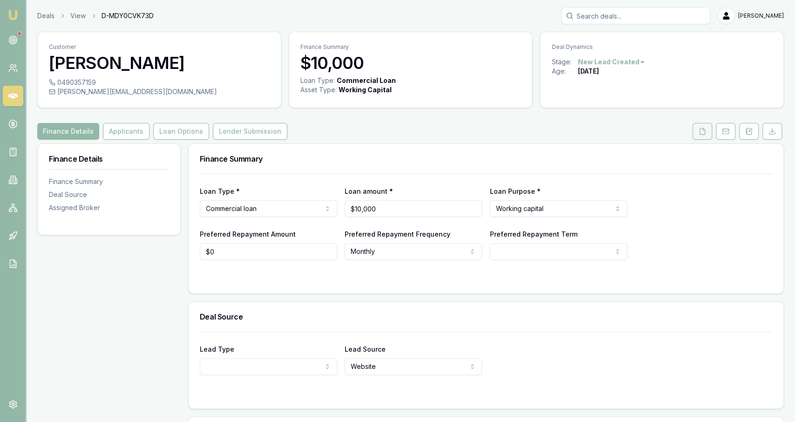
click at [703, 134] on icon at bounding box center [702, 131] width 5 height 6
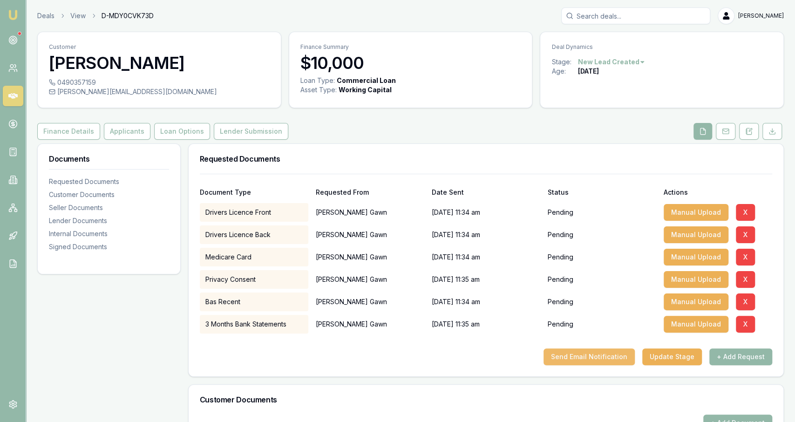
click at [604, 354] on button "Send Email Notification" at bounding box center [589, 356] width 91 height 17
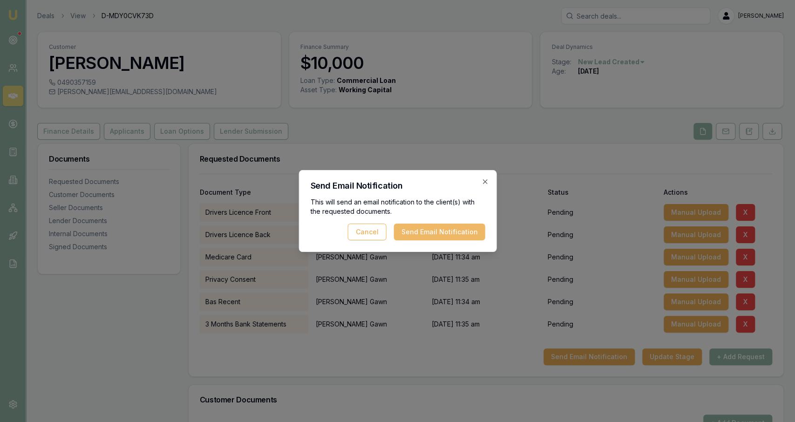
click at [457, 225] on button "Send Email Notification" at bounding box center [439, 232] width 91 height 17
